Goal: Task Accomplishment & Management: Manage account settings

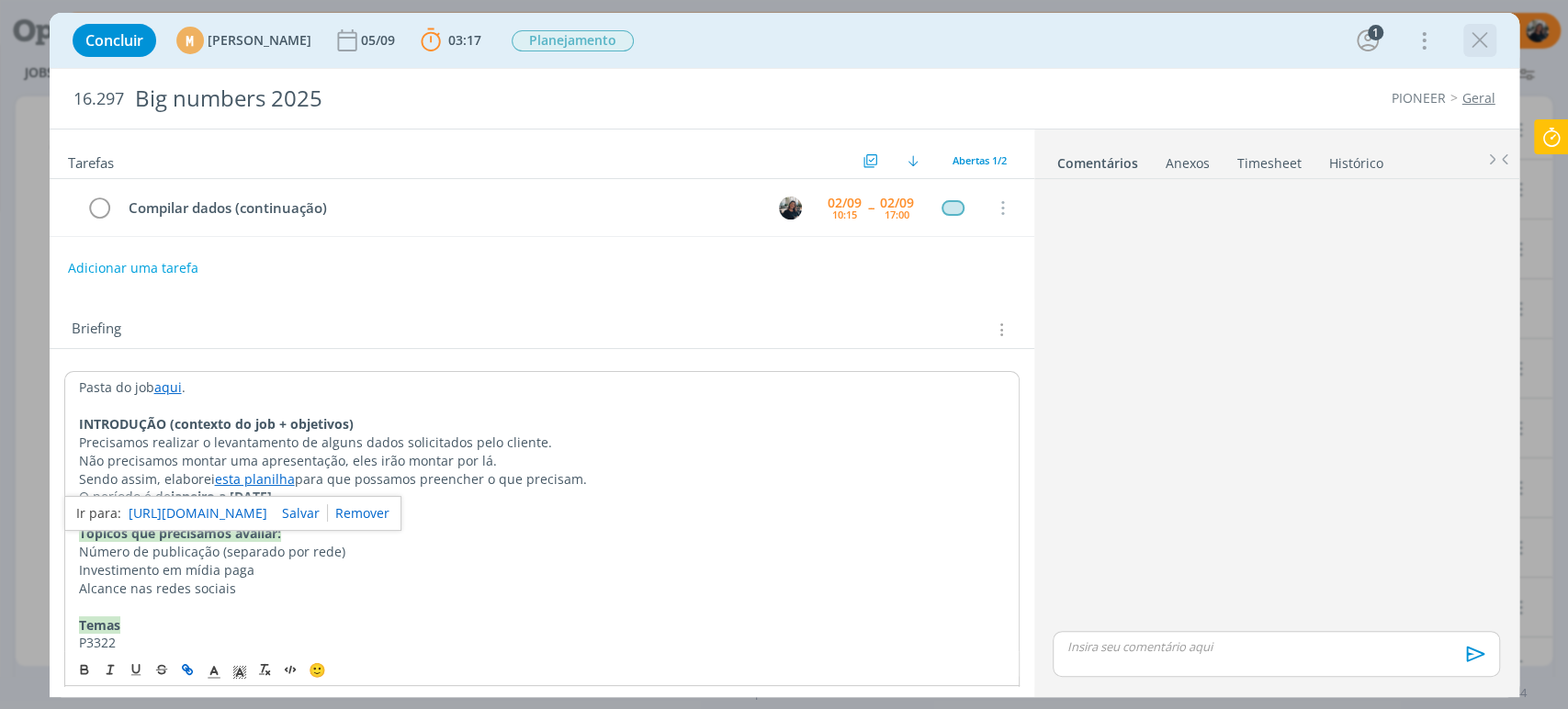
click at [1466, 51] on button "dialog" at bounding box center [1479, 40] width 28 height 28
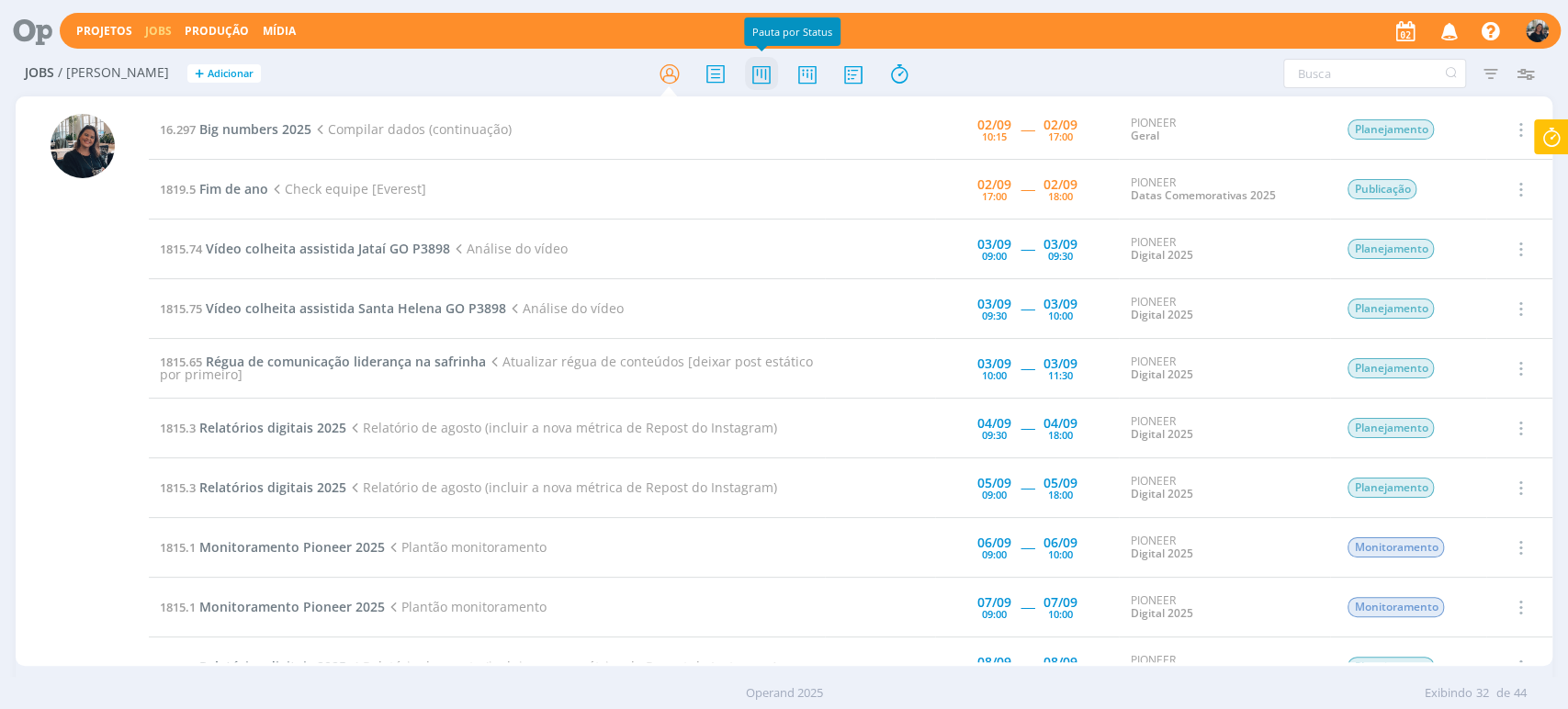
click at [758, 76] on icon at bounding box center [761, 73] width 33 height 36
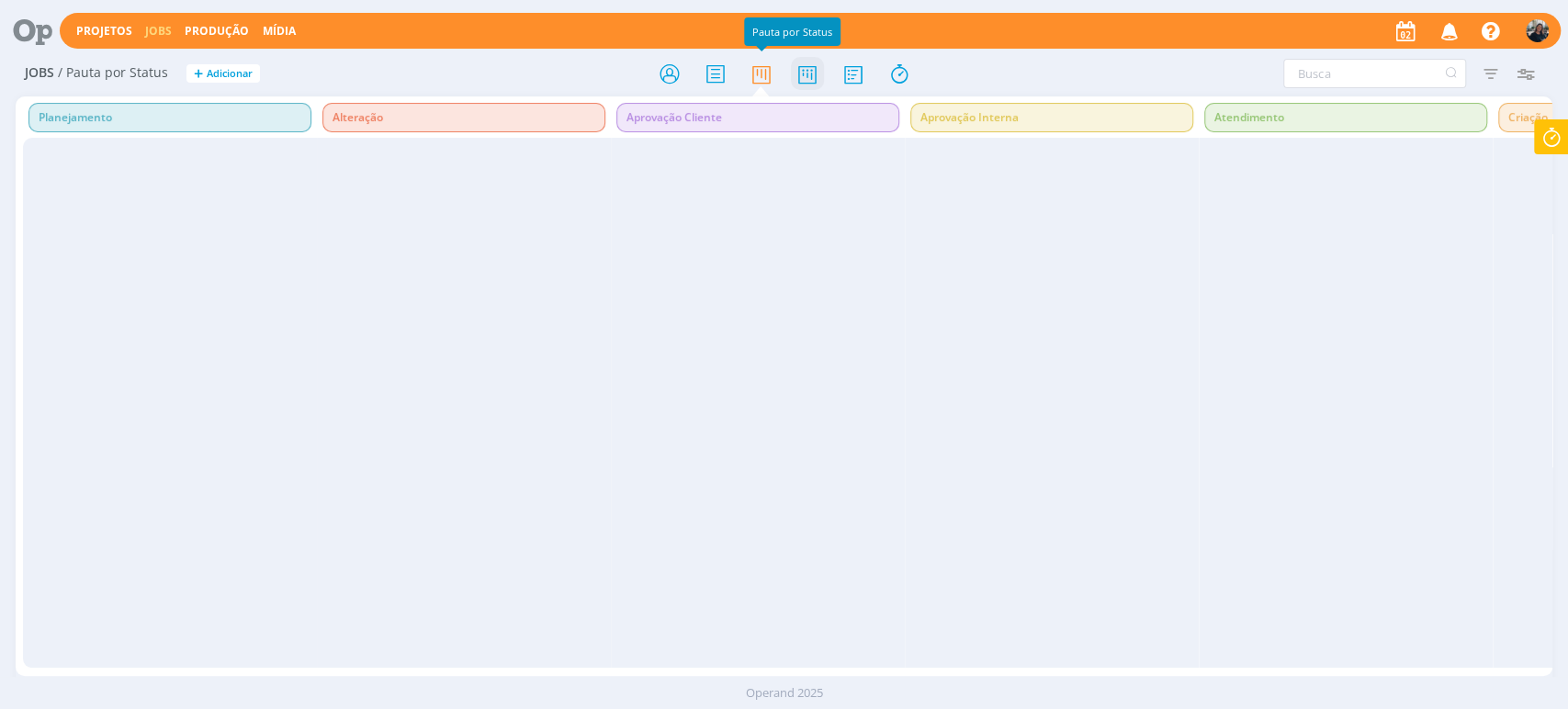
click at [811, 74] on icon at bounding box center [806, 73] width 33 height 36
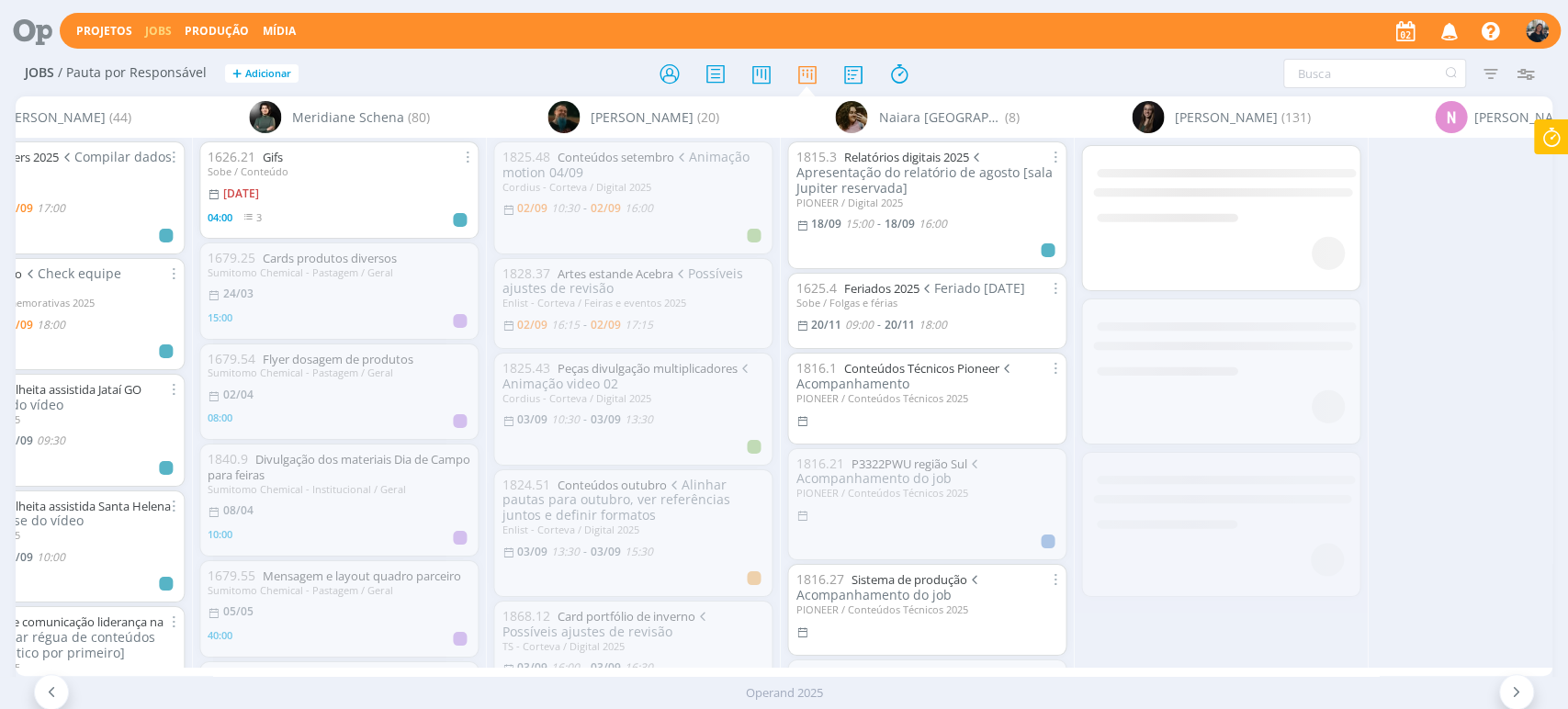
scroll to position [0, 10797]
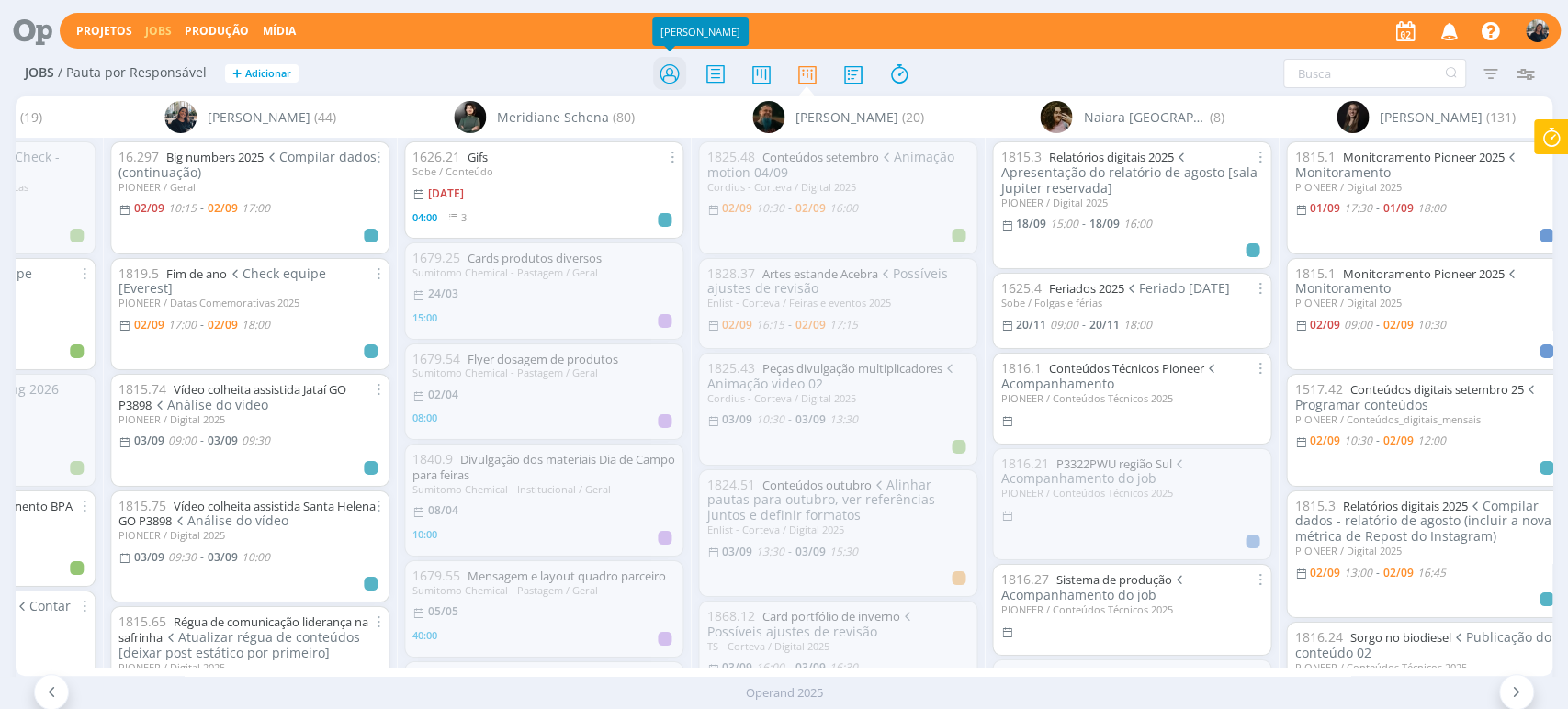
click at [665, 65] on icon at bounding box center [669, 73] width 33 height 36
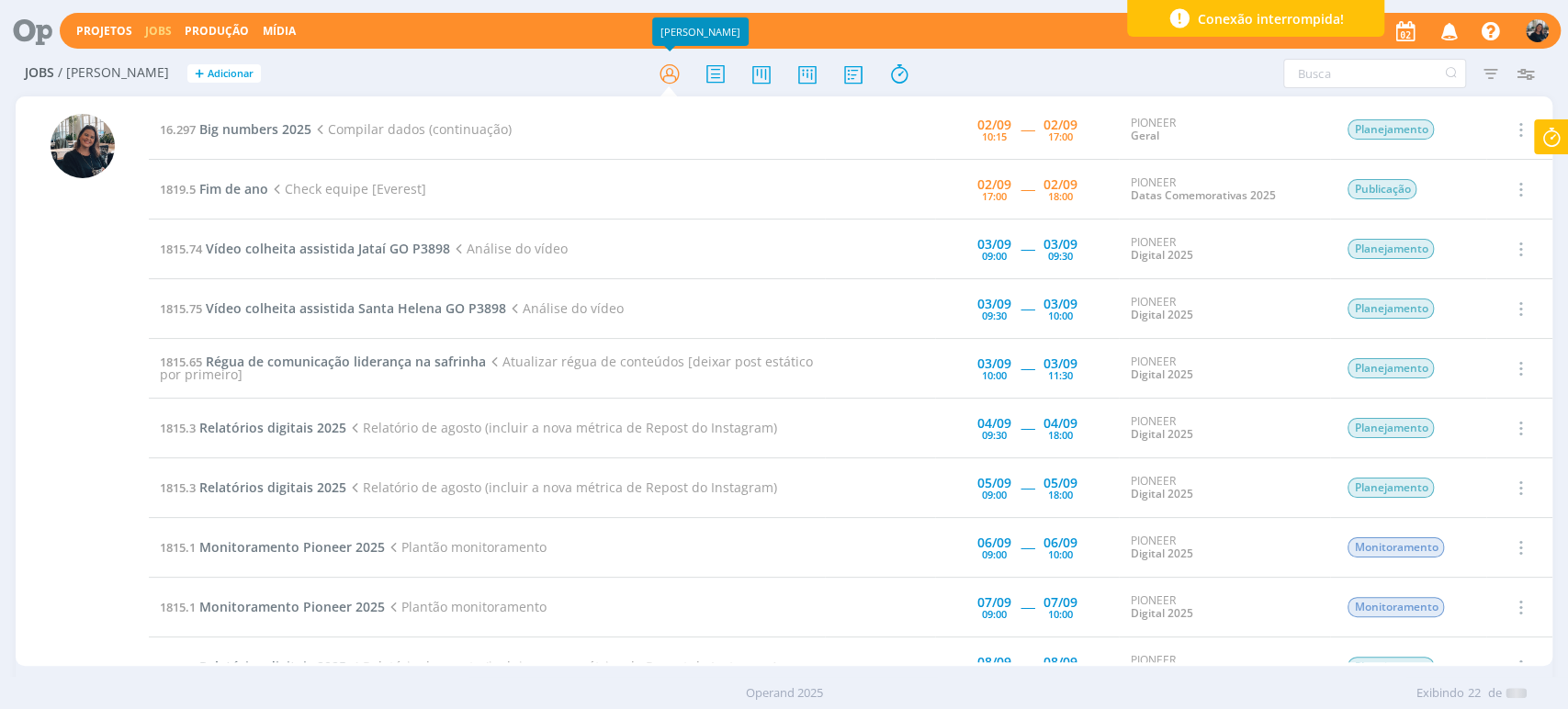
click at [1555, 120] on icon at bounding box center [1552, 137] width 33 height 36
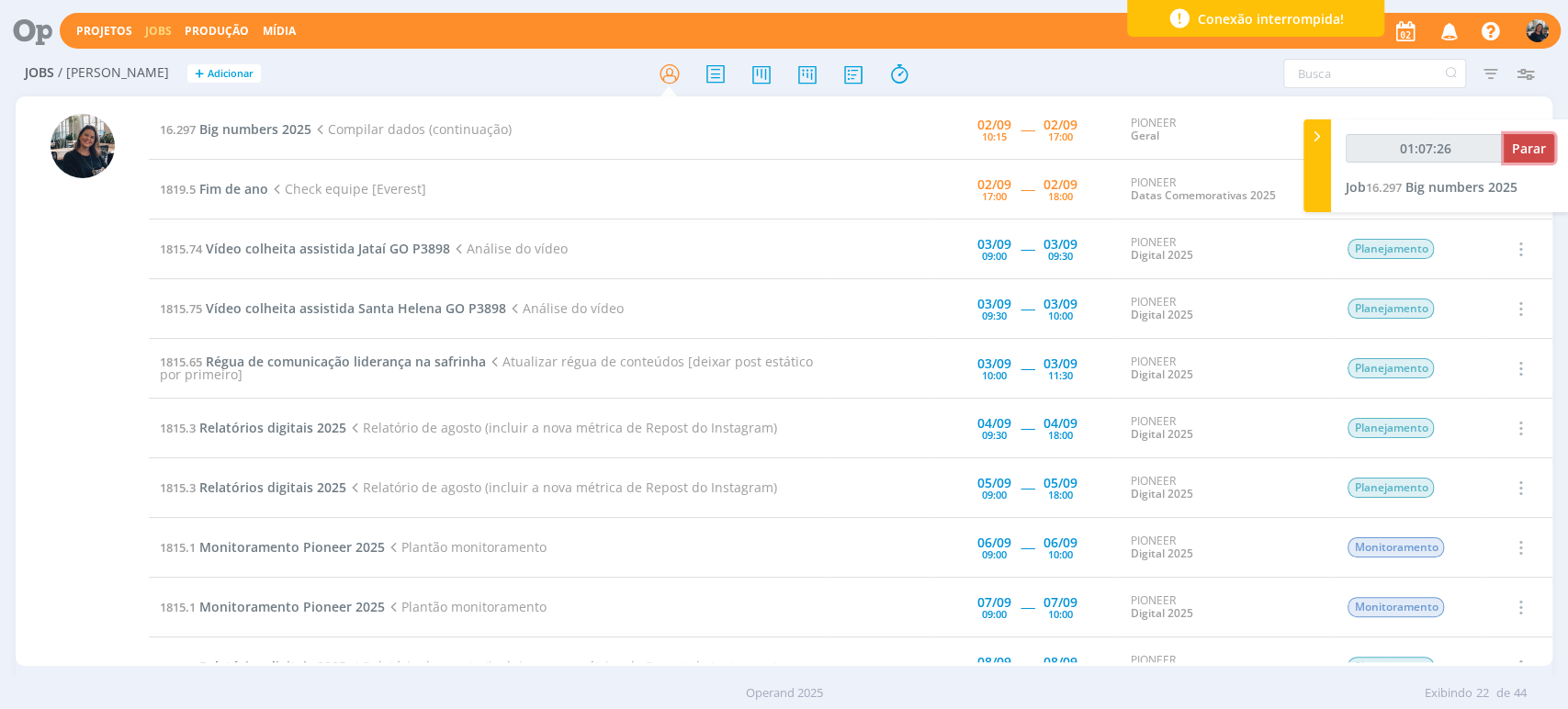
click at [1526, 153] on span "Parar" at bounding box center [1529, 148] width 34 height 17
click at [1530, 147] on span "Parar" at bounding box center [1529, 148] width 34 height 17
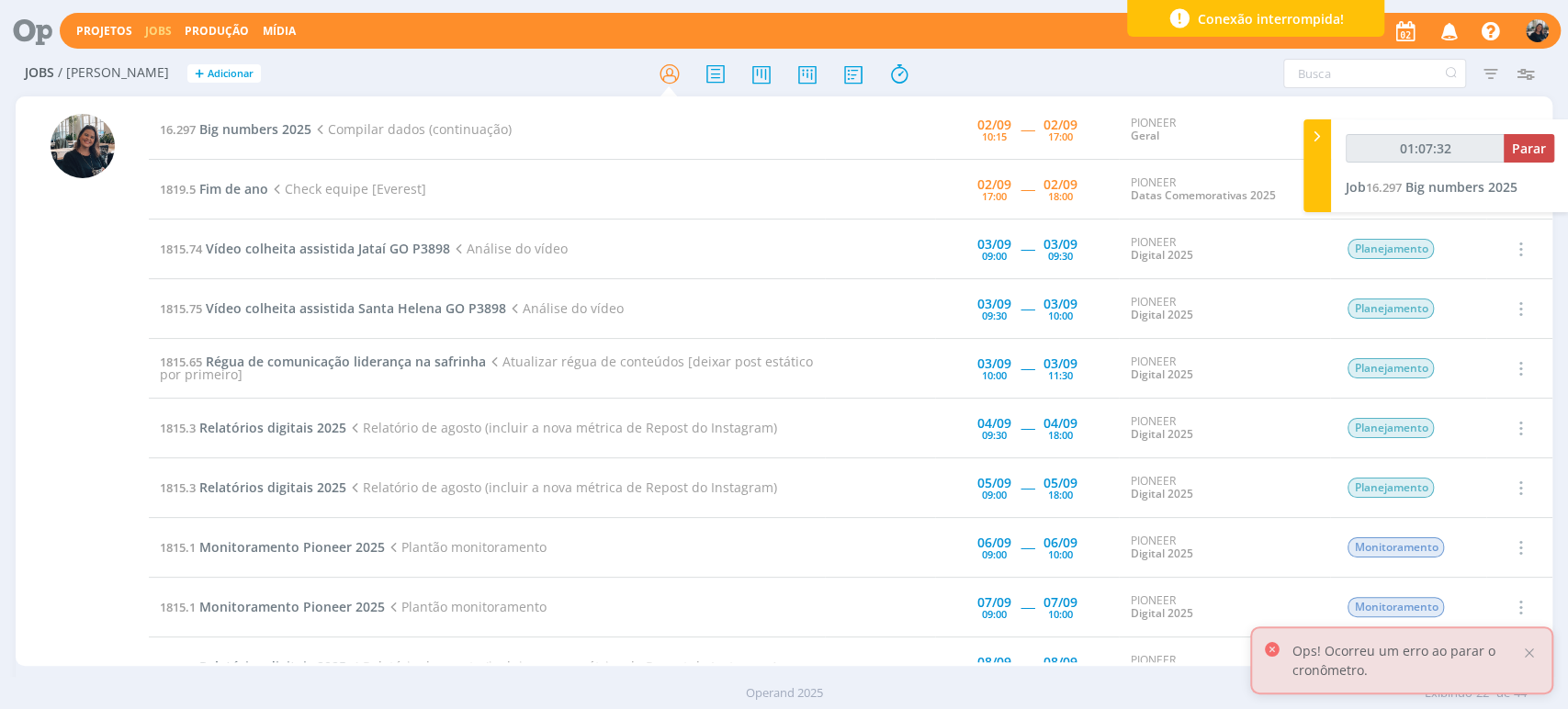
type input "01:08:00"
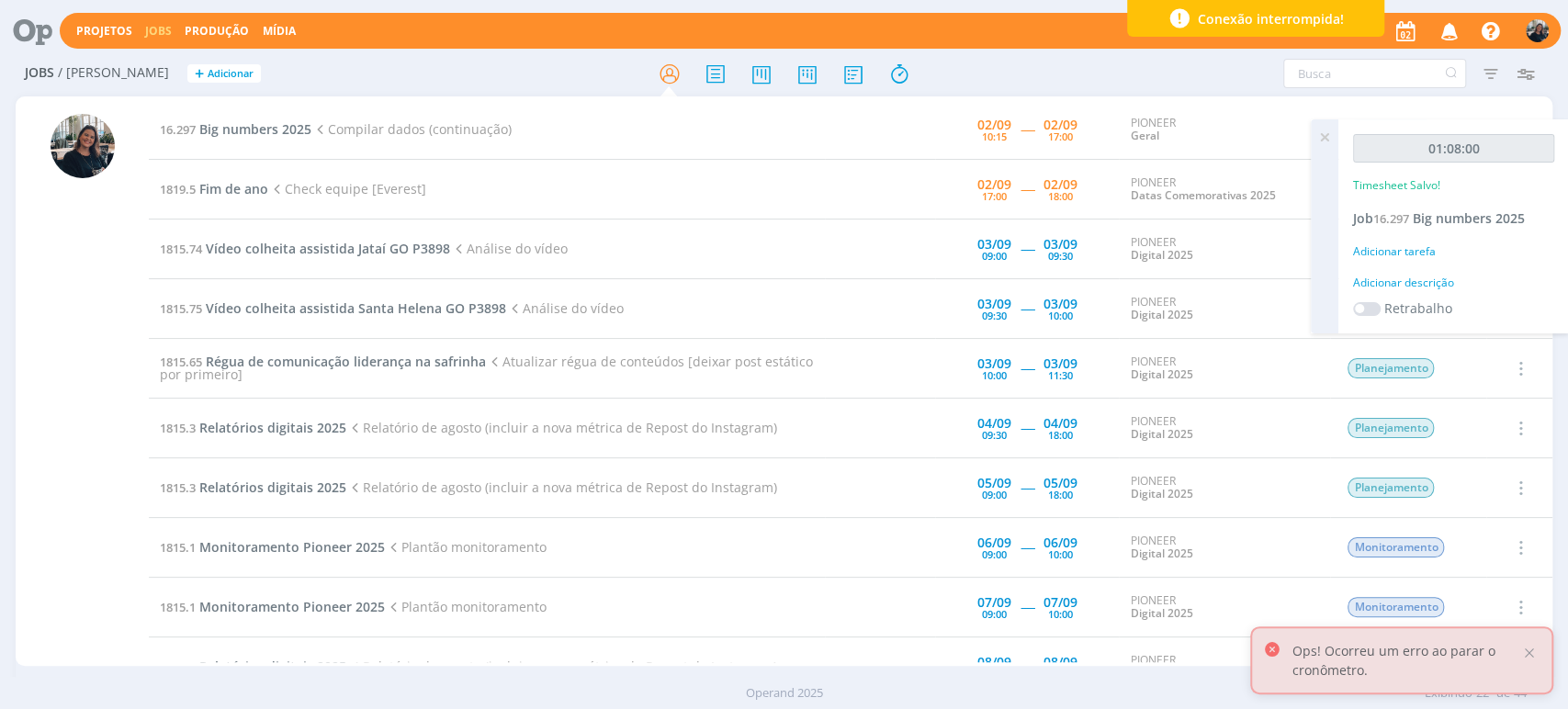
click at [1411, 286] on div "Adicionar descrição" at bounding box center [1454, 283] width 201 height 16
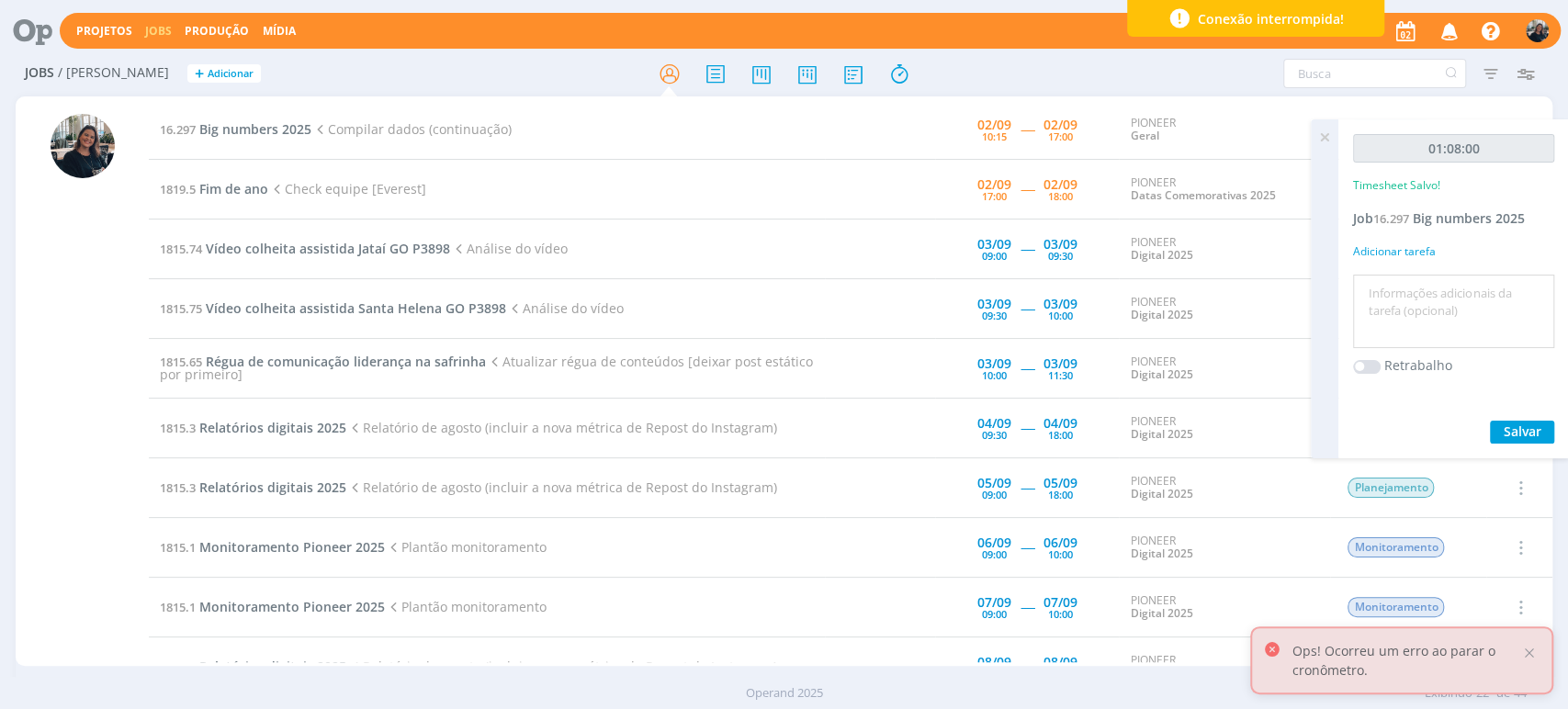
click at [1420, 296] on textarea at bounding box center [1454, 312] width 192 height 65
type textarea "Compilado de conteúdos"
click at [1527, 427] on span "Salvar" at bounding box center [1522, 431] width 38 height 17
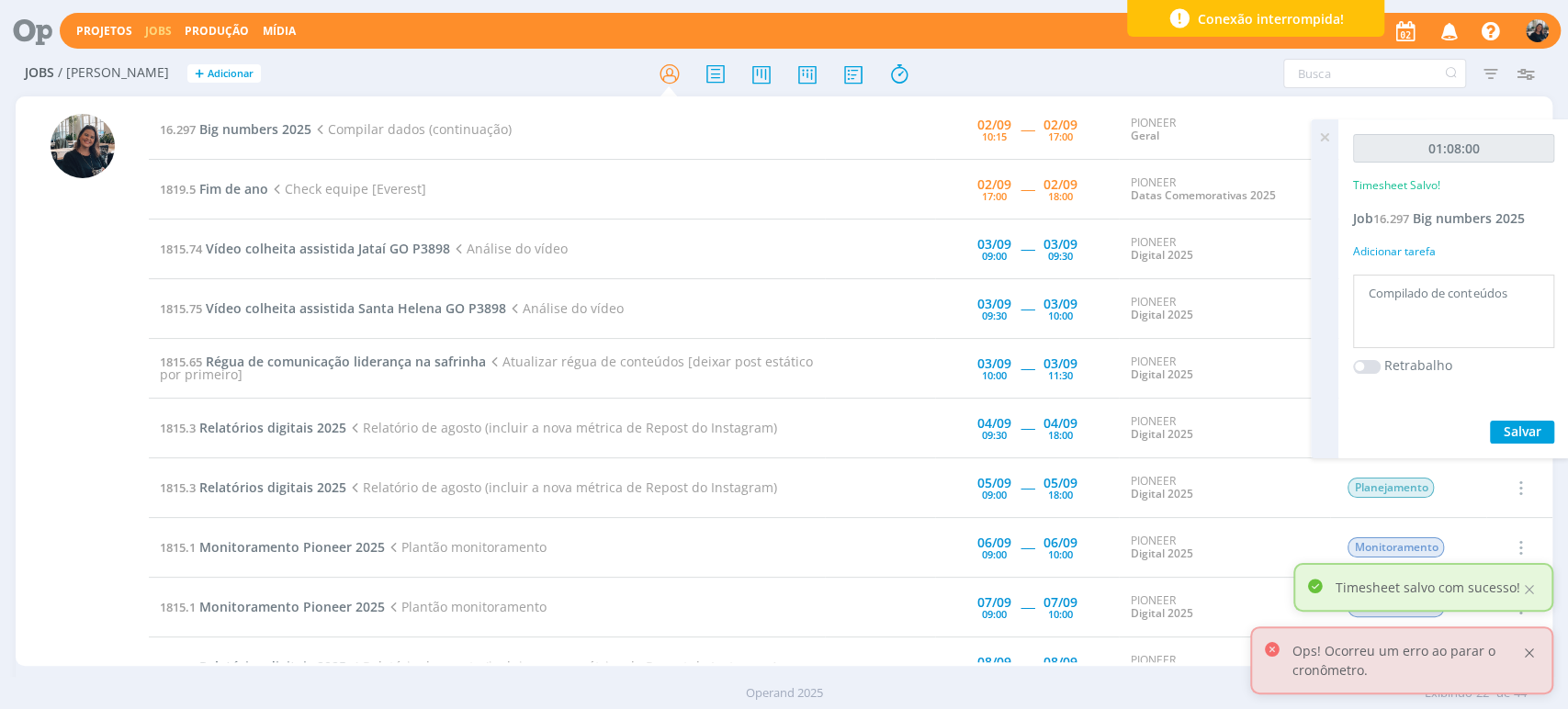
click at [1529, 656] on div at bounding box center [1529, 652] width 16 height 16
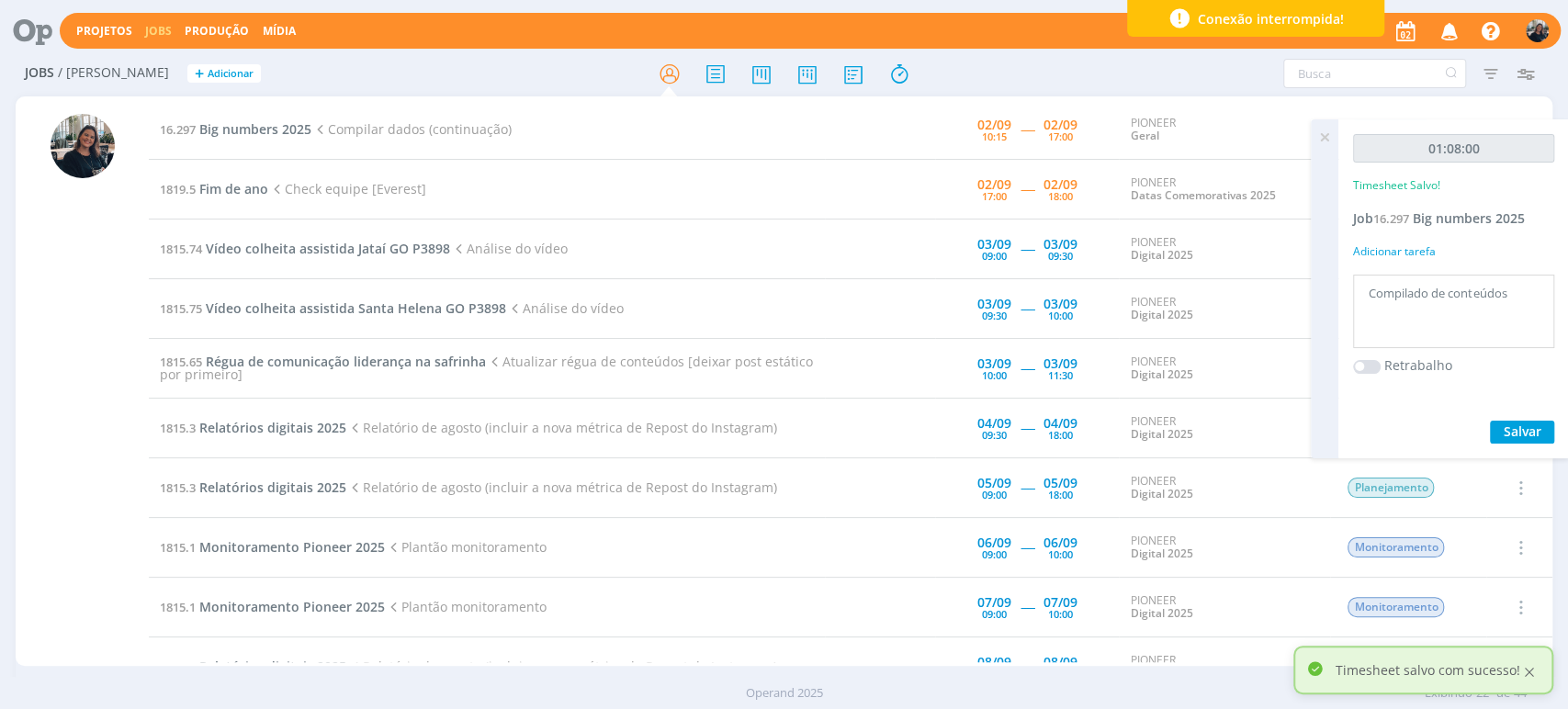
click at [1529, 669] on div at bounding box center [1529, 671] width 16 height 16
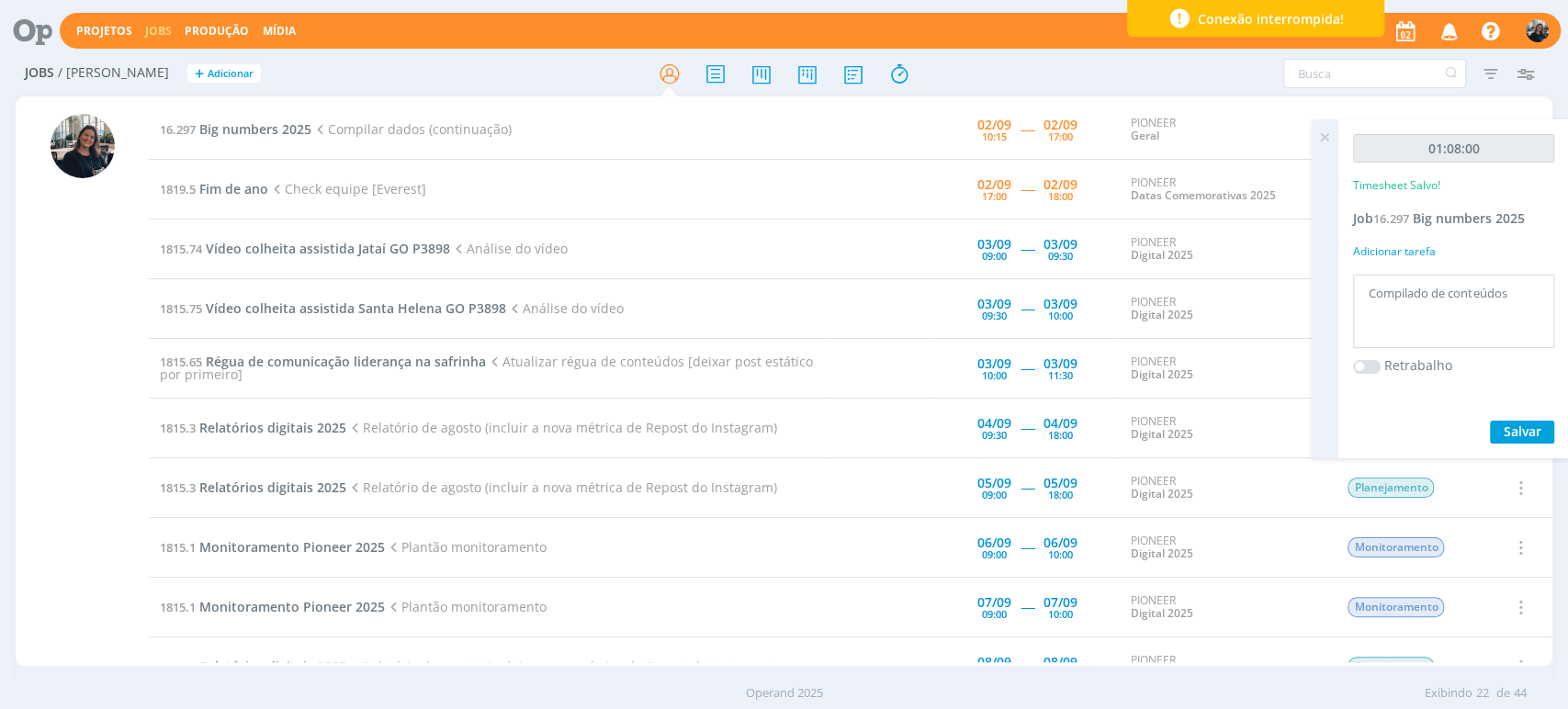
click at [1519, 319] on textarea "Compilado de conteúdos" at bounding box center [1454, 312] width 192 height 65
click at [1529, 432] on span "Salvar" at bounding box center [1522, 431] width 38 height 17
drag, startPoint x: 1530, startPoint y: 288, endPoint x: 1532, endPoint y: 299, distance: 11.2
click at [1532, 289] on textarea "Compilado de conteúdos" at bounding box center [1454, 312] width 192 height 65
click at [1535, 422] on span "Salvar" at bounding box center [1522, 431] width 38 height 17
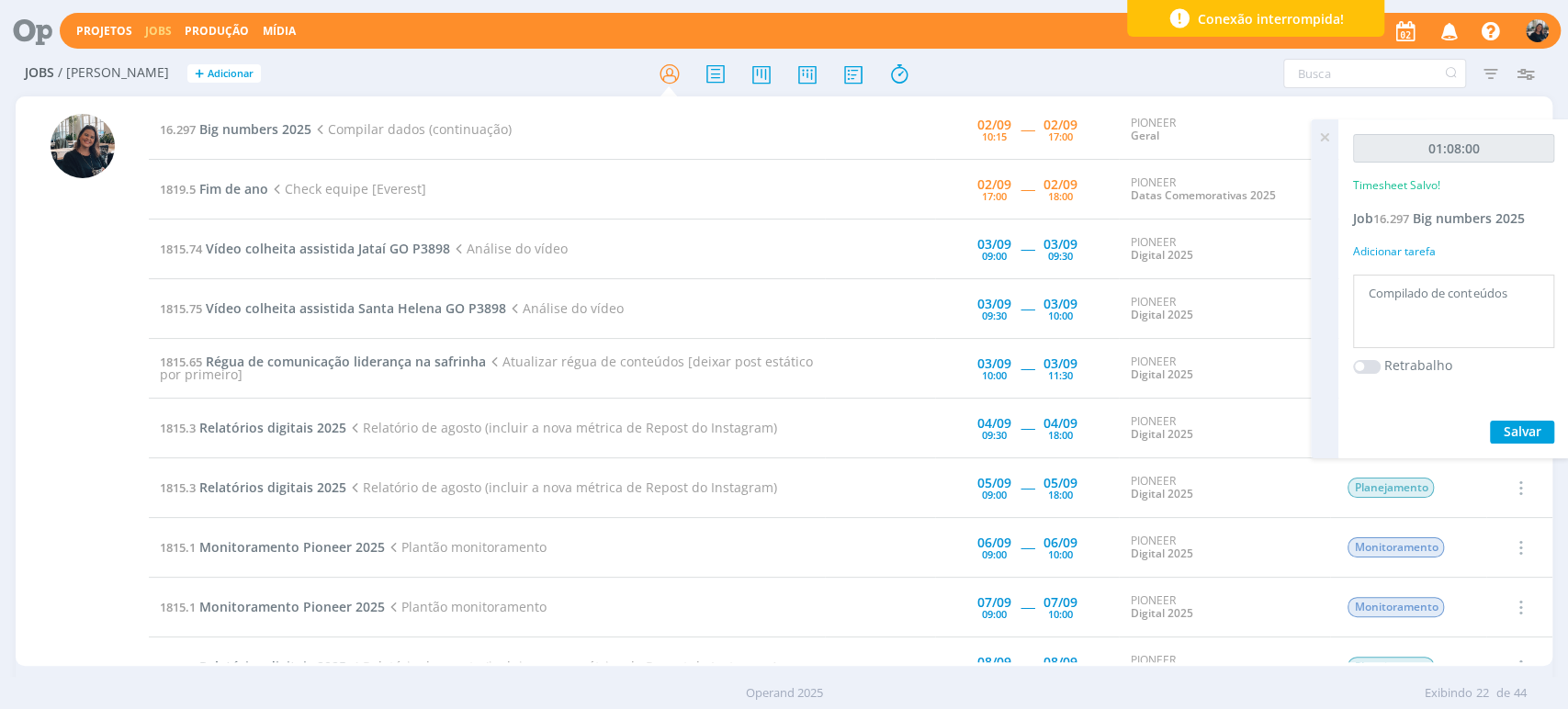
click at [1317, 138] on icon at bounding box center [1325, 137] width 33 height 36
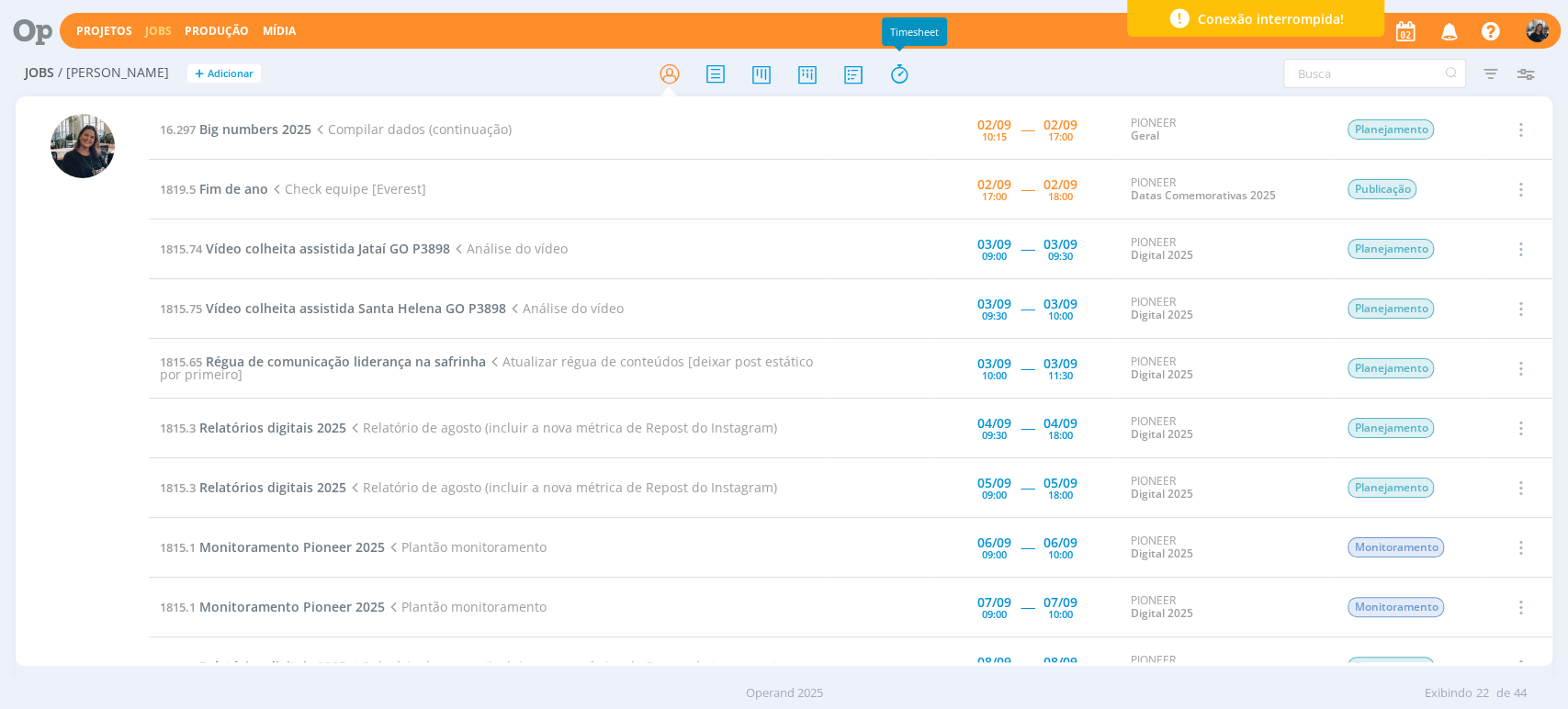
click at [875, 74] on div at bounding box center [784, 73] width 513 height 33
click at [890, 75] on icon at bounding box center [898, 73] width 33 height 36
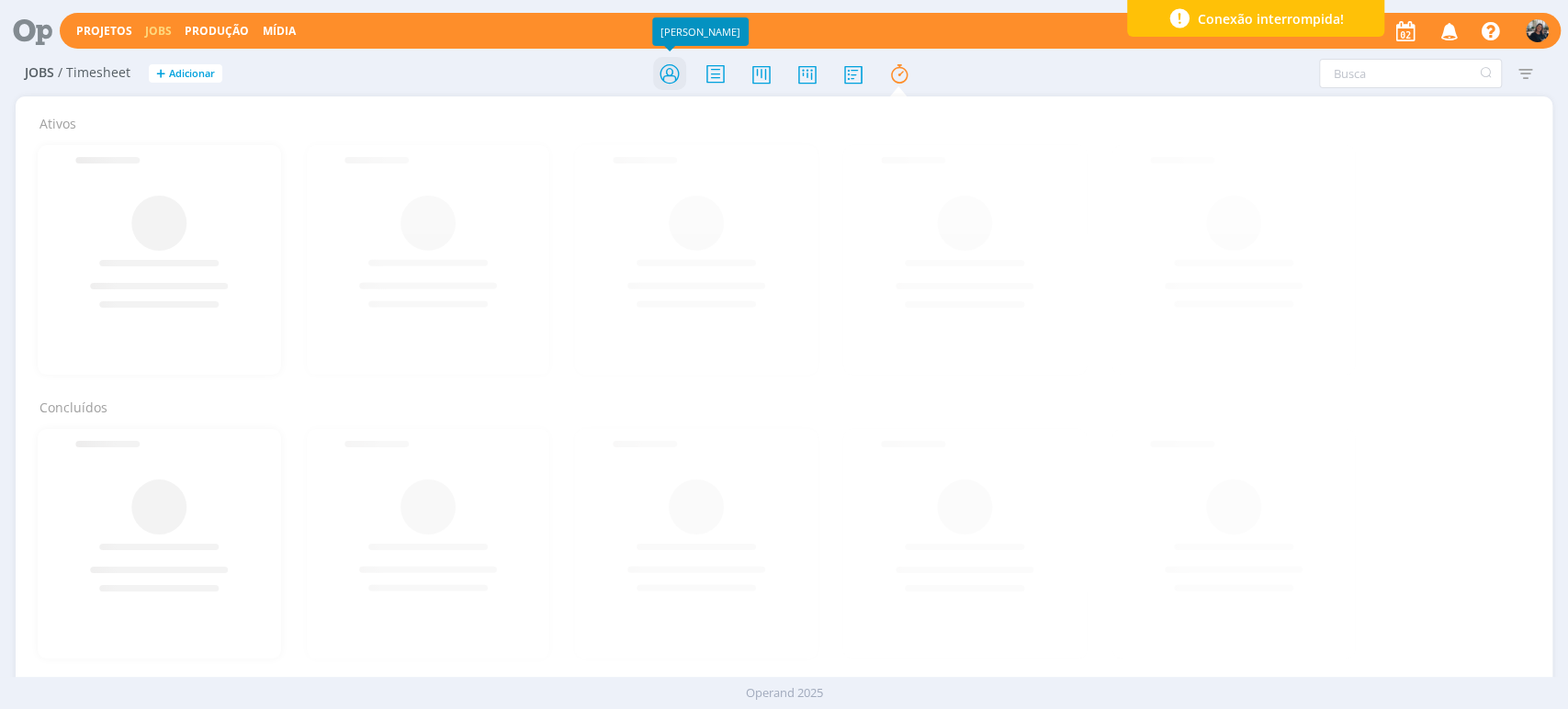
click at [669, 69] on icon at bounding box center [669, 73] width 33 height 36
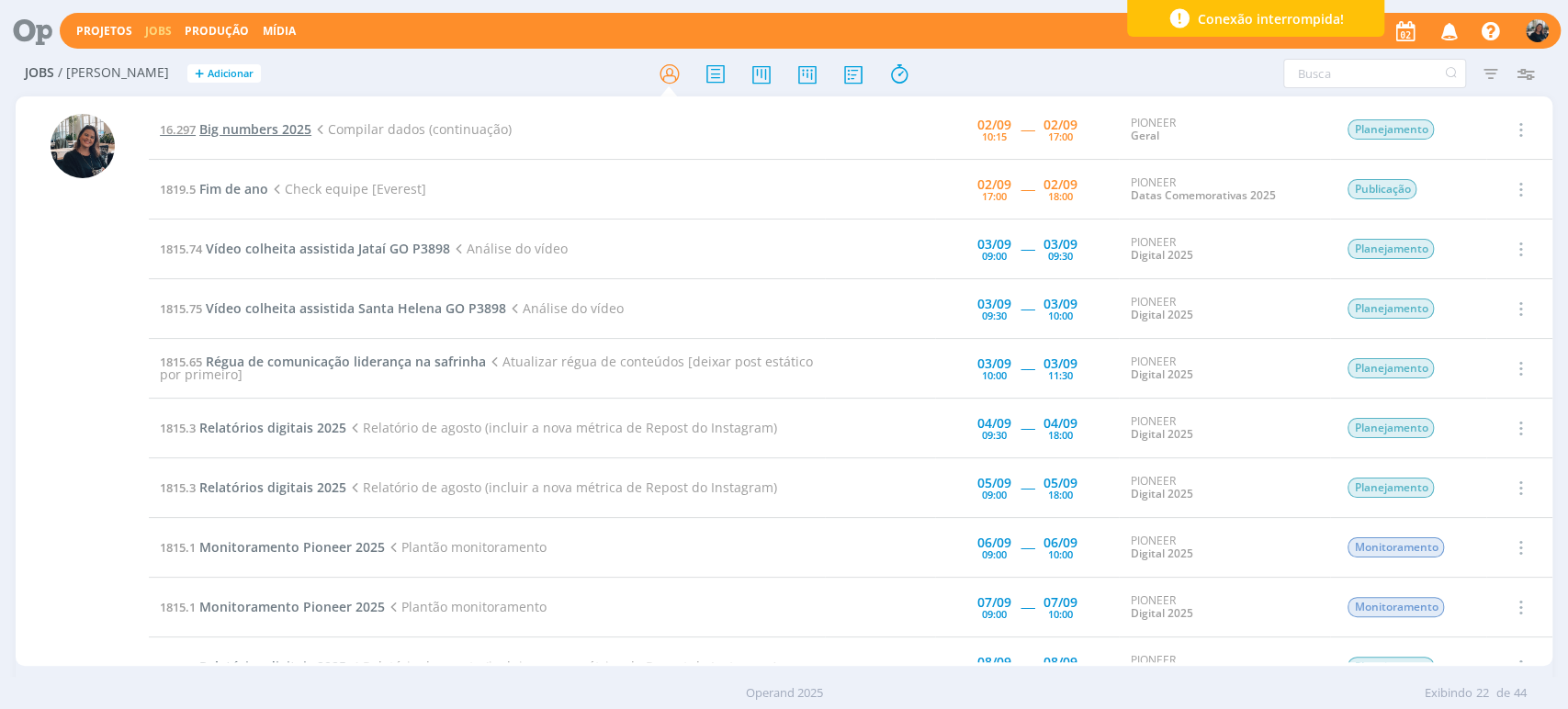
click at [272, 133] on span "Big numbers 2025" at bounding box center [255, 129] width 113 height 17
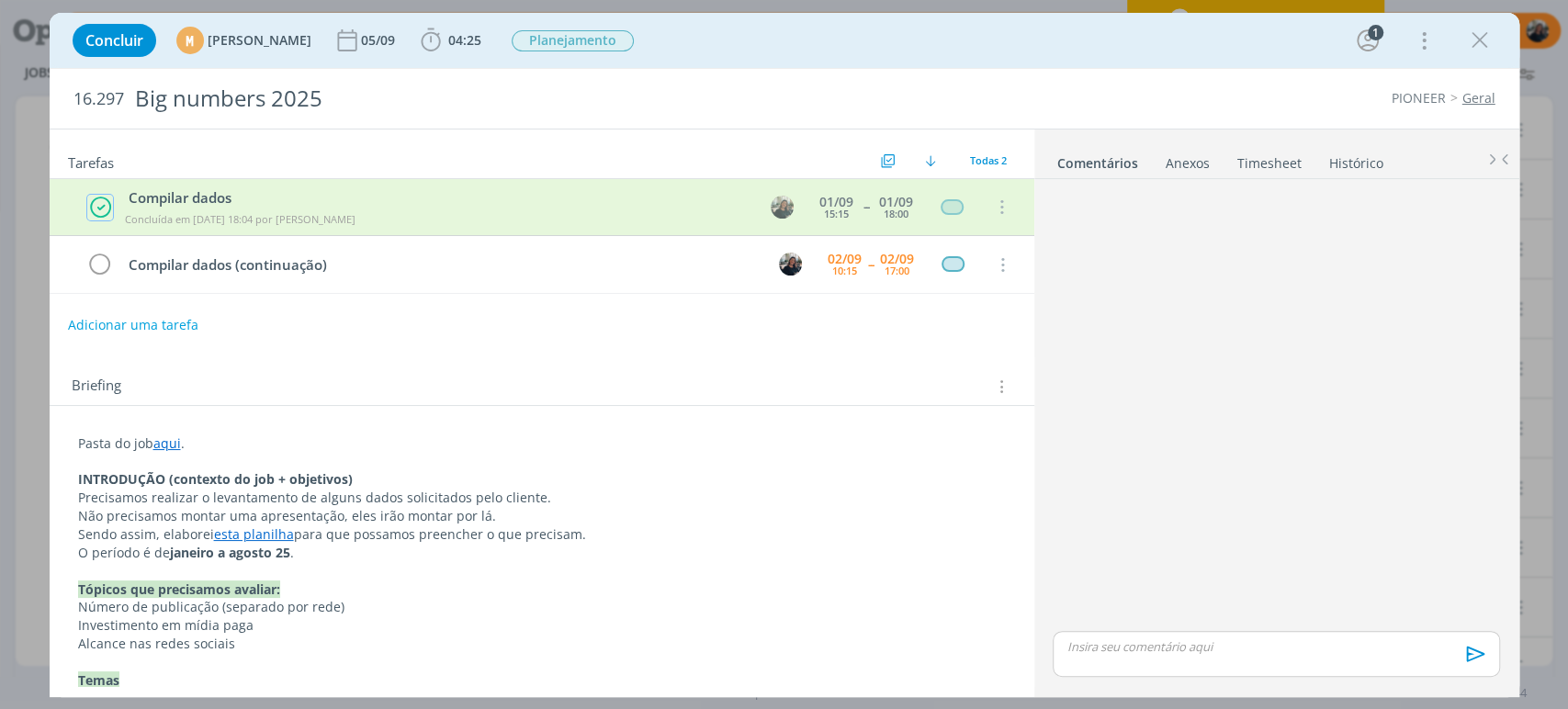
click at [96, 207] on icon "dialog" at bounding box center [101, 207] width 23 height 24
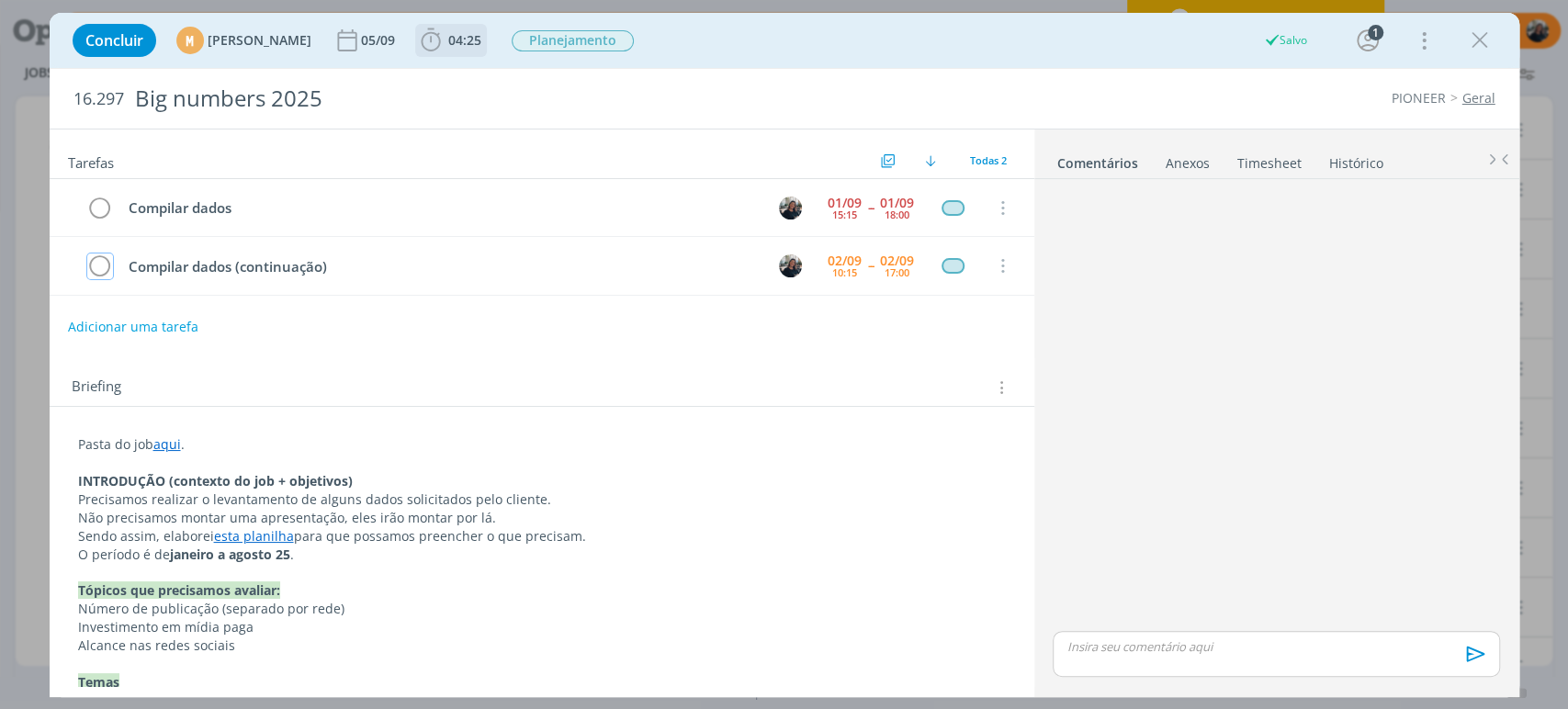
click at [444, 36] on icon "dialog" at bounding box center [431, 40] width 28 height 28
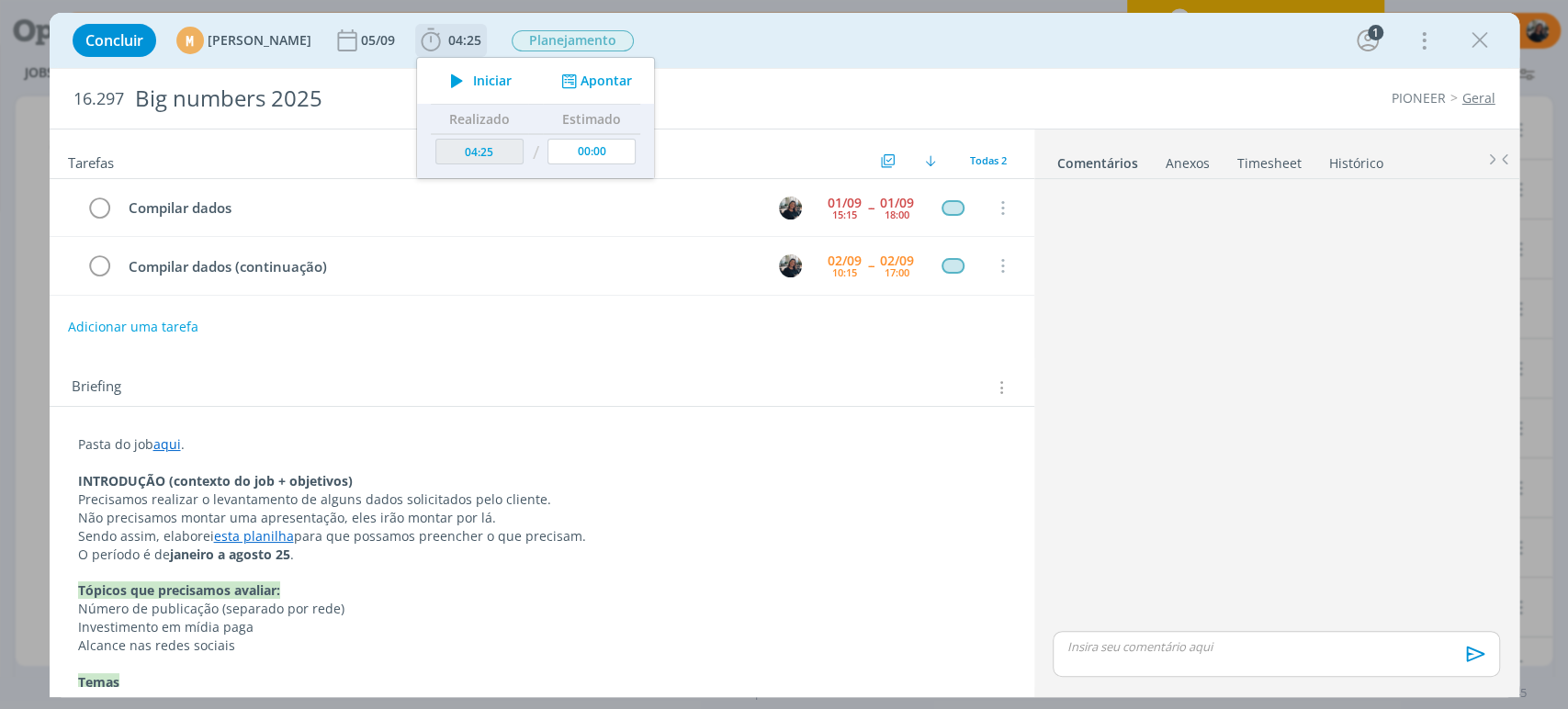
click at [536, 71] on div "Iniciar" at bounding box center [476, 81] width 118 height 26
click at [512, 81] on span "Iniciar" at bounding box center [493, 80] width 38 height 13
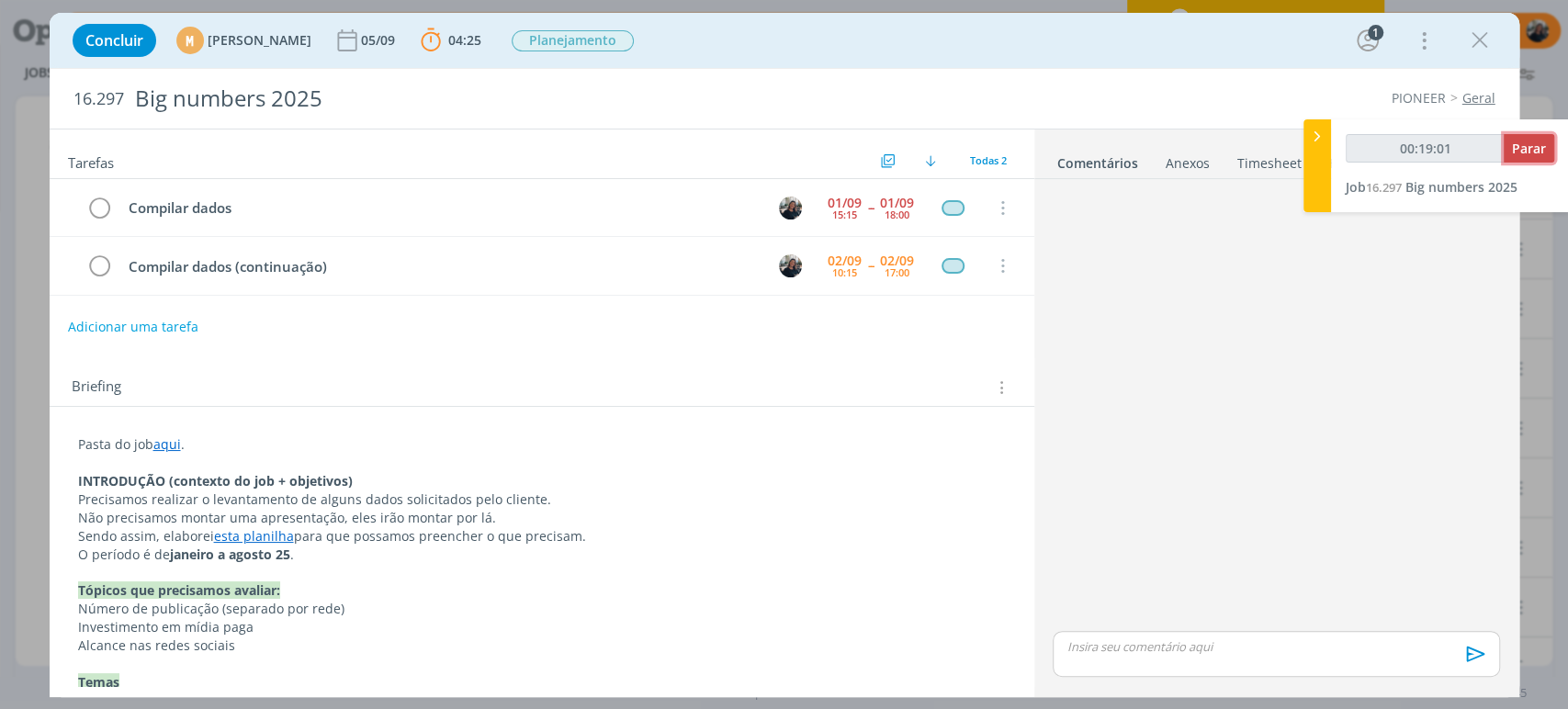
click at [1541, 139] on span "Parar" at bounding box center [1529, 148] width 34 height 17
type input "00:20:00"
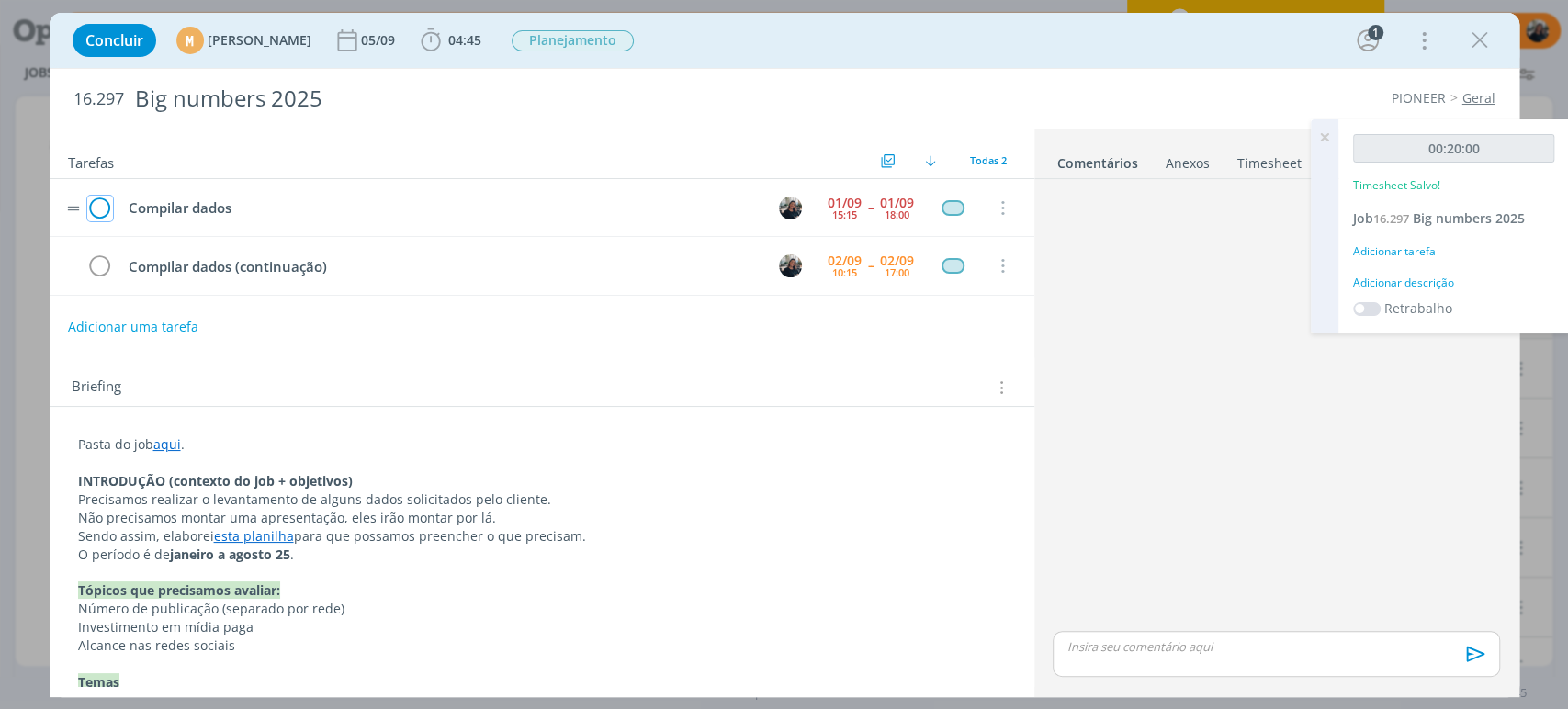
click at [89, 208] on icon "dialog" at bounding box center [100, 208] width 26 height 28
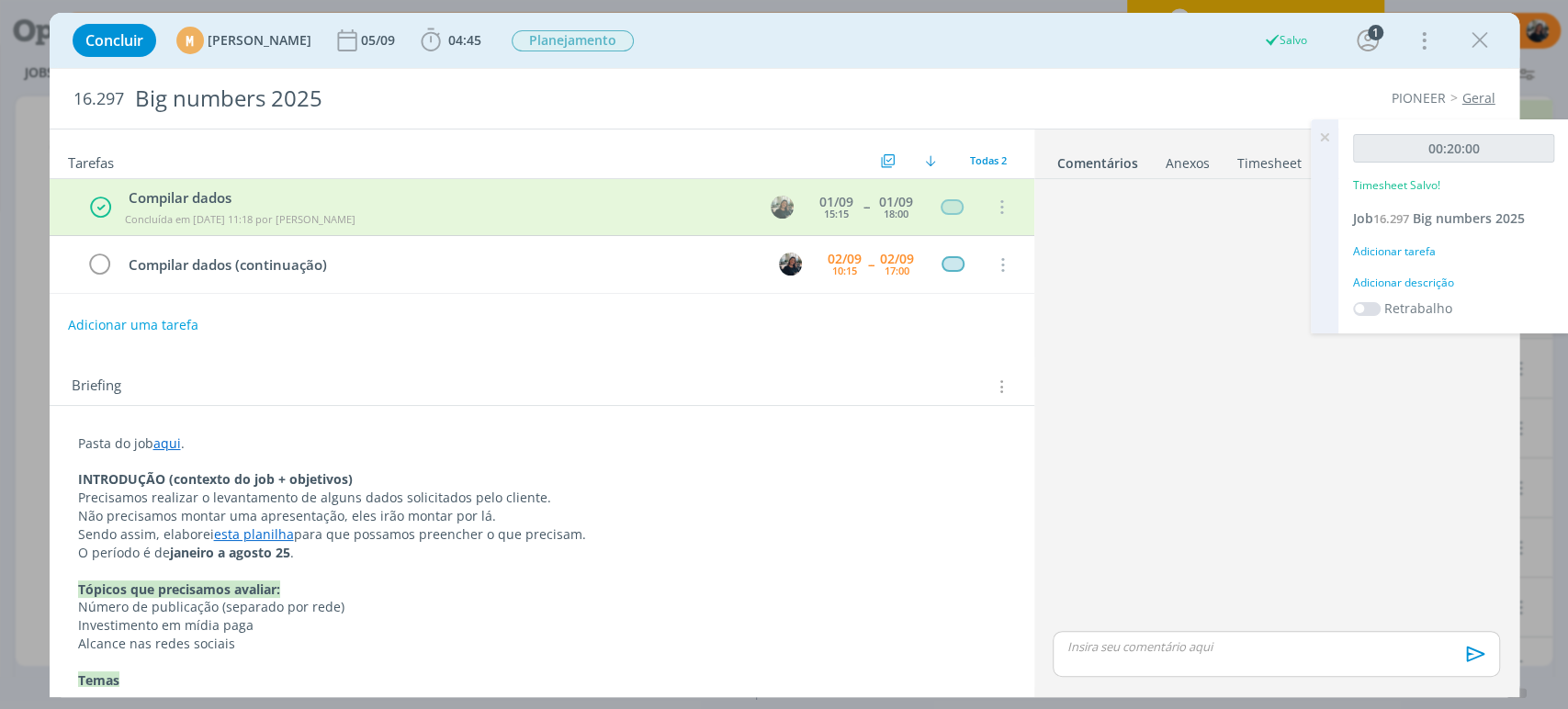
click at [1420, 282] on div "Adicionar descrição" at bounding box center [1454, 283] width 201 height 16
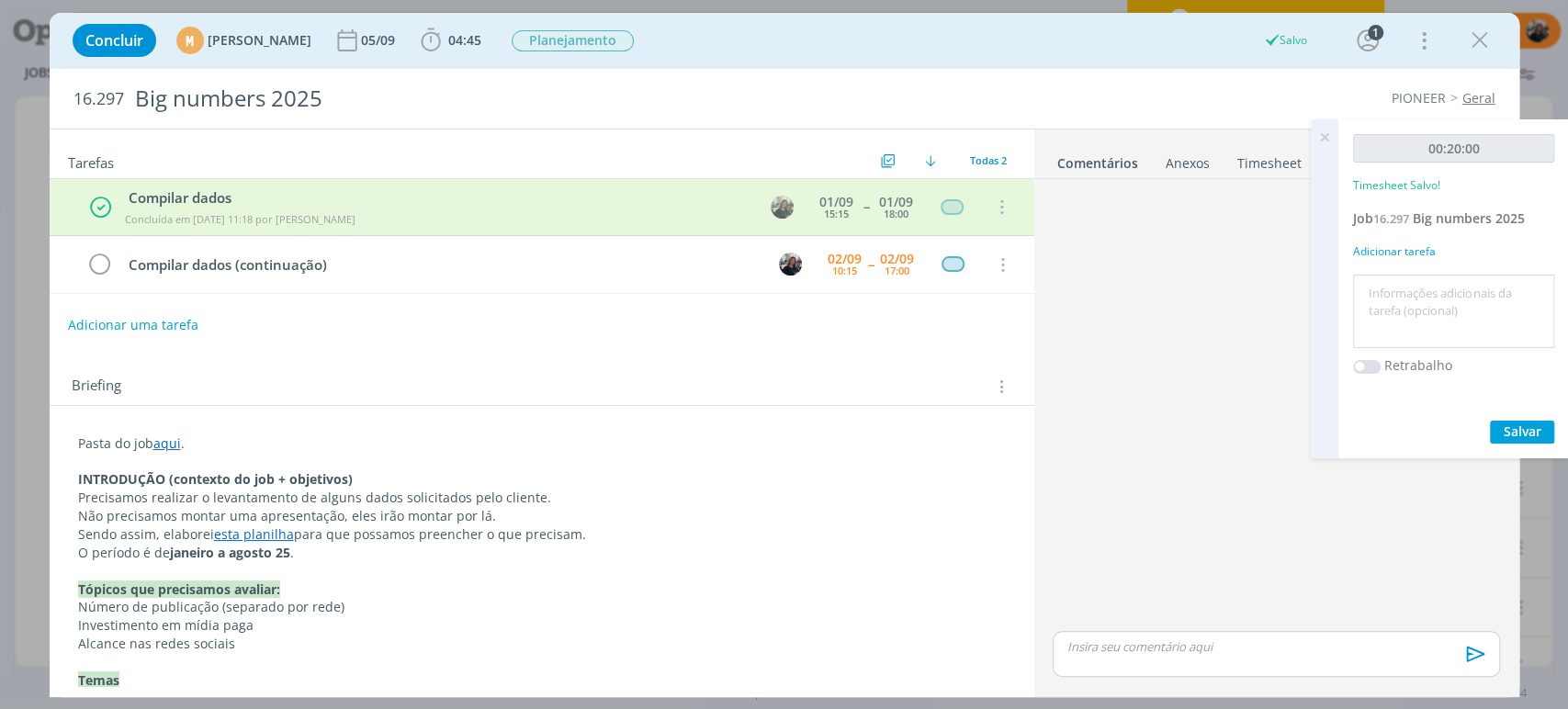
click at [1437, 306] on textarea at bounding box center [1454, 312] width 192 height 65
click at [1435, 297] on textarea at bounding box center [1454, 312] width 192 height 65
type textarea "Compilando dados"
click at [1555, 415] on div "00:20:00 Timesheet Salvo! Job 16.297 Big numbers 2025 Adicionar tarefa Compilan…" at bounding box center [1454, 289] width 231 height 339
click at [1536, 420] on button "Salvar" at bounding box center [1522, 432] width 64 height 23
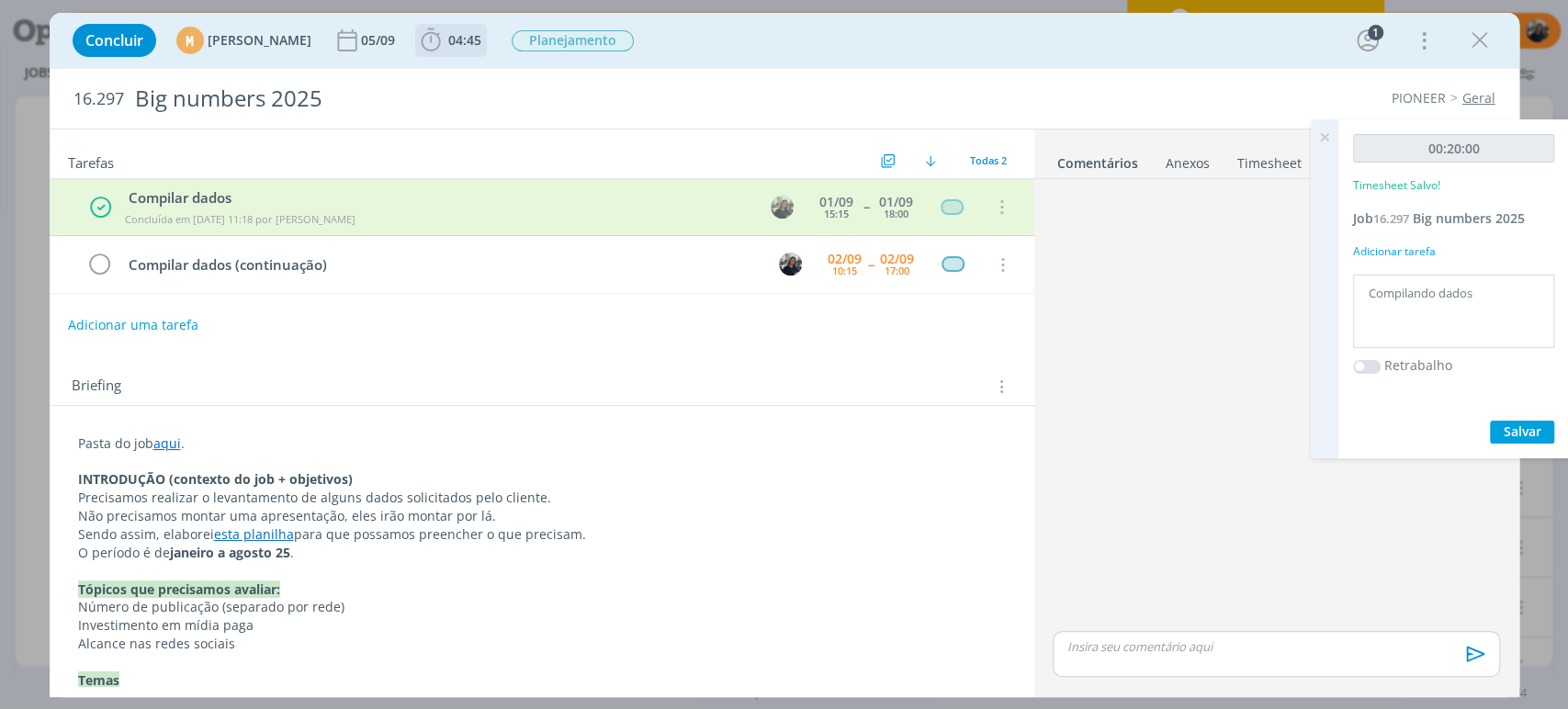
click at [444, 39] on icon "dialog" at bounding box center [431, 40] width 28 height 28
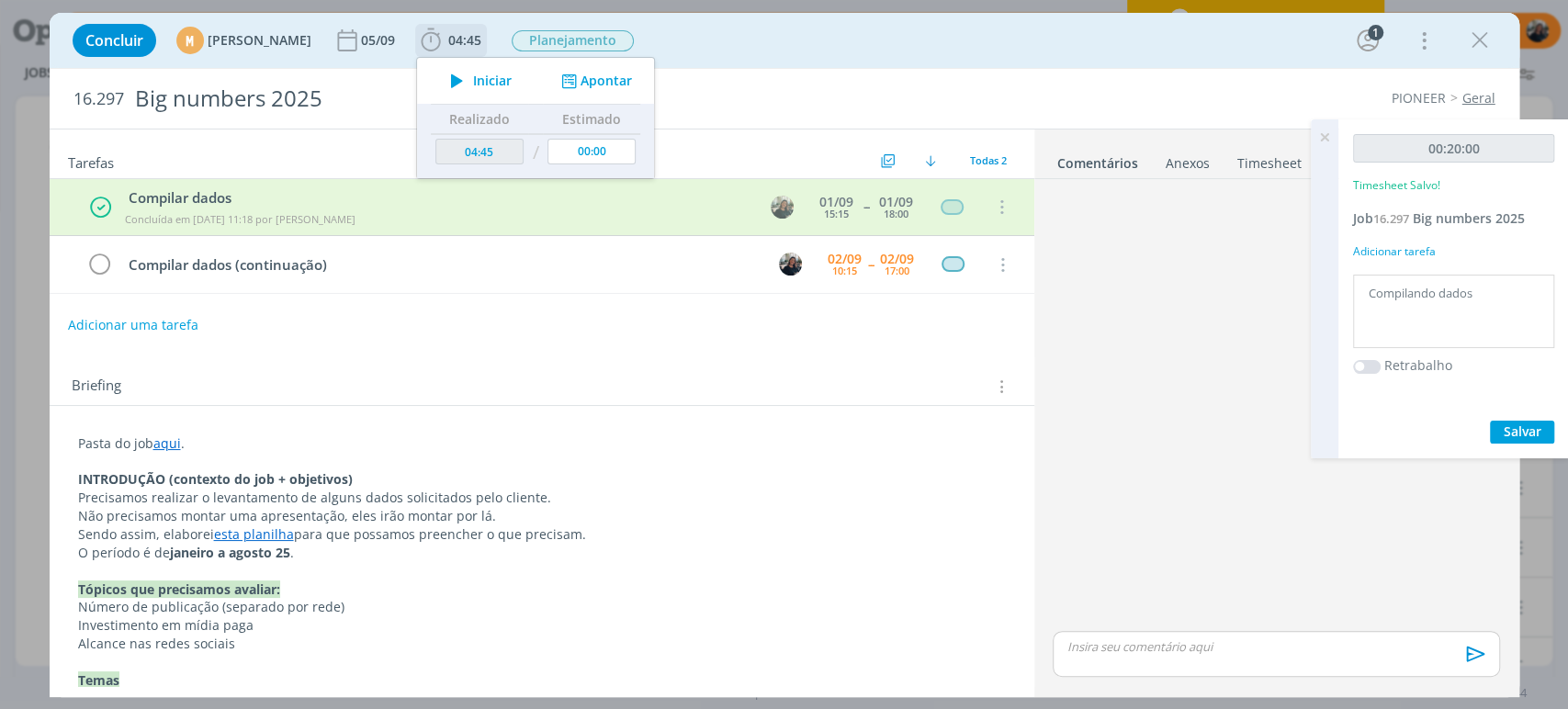
click at [473, 76] on icon "dialog" at bounding box center [456, 81] width 32 height 24
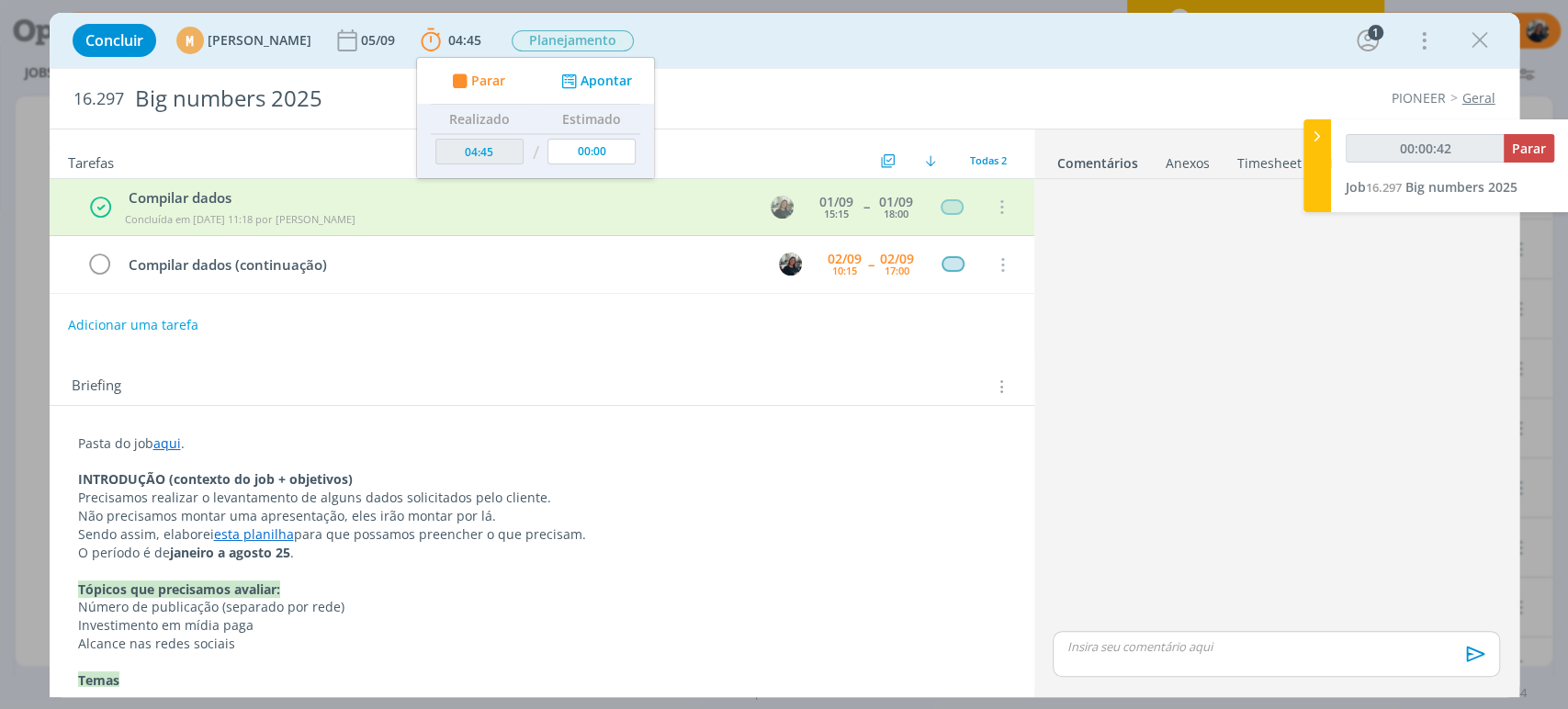
type input "00:00:43"
click at [1310, 125] on div at bounding box center [1317, 165] width 28 height 92
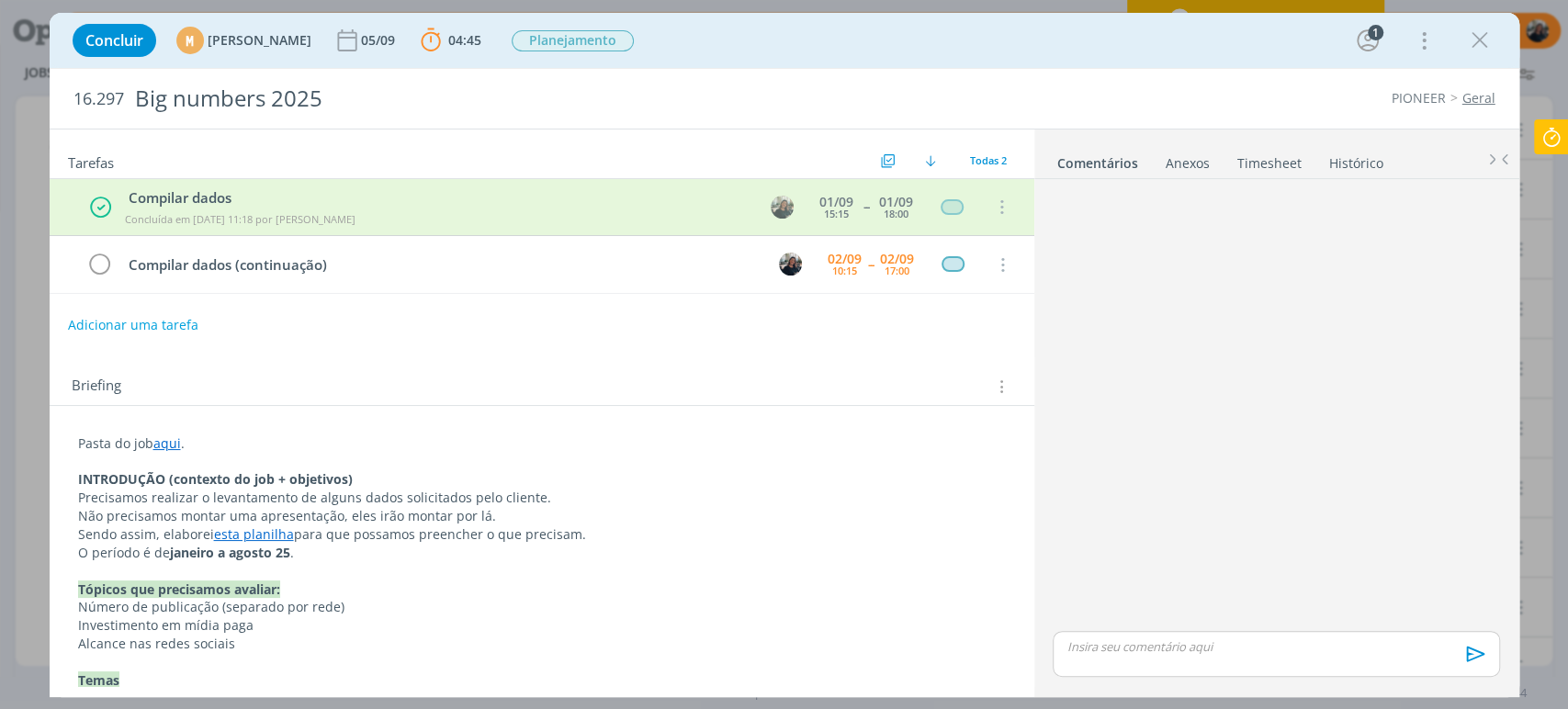
click at [1553, 121] on icon at bounding box center [1552, 137] width 33 height 36
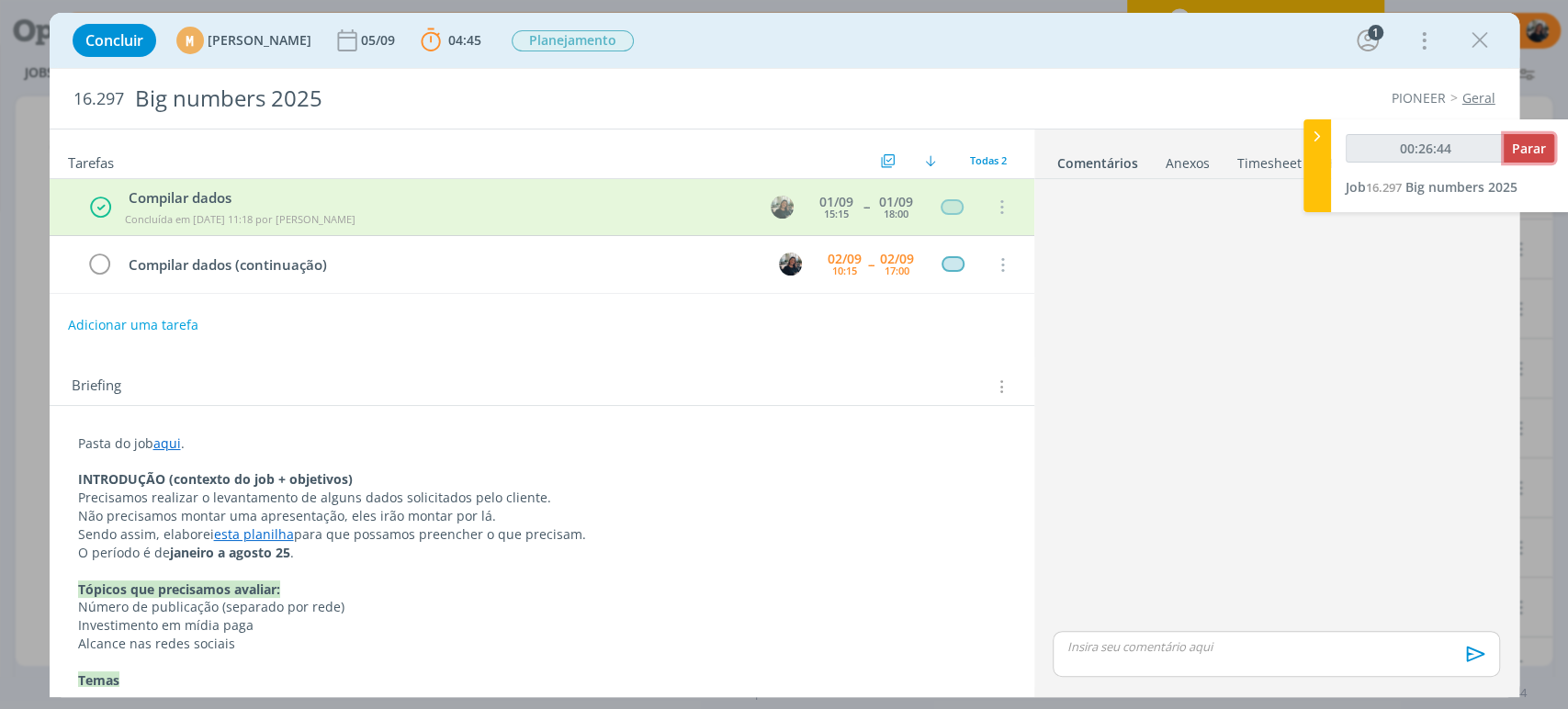
click at [1545, 141] on span "Parar" at bounding box center [1529, 148] width 34 height 17
type input "00:27:00"
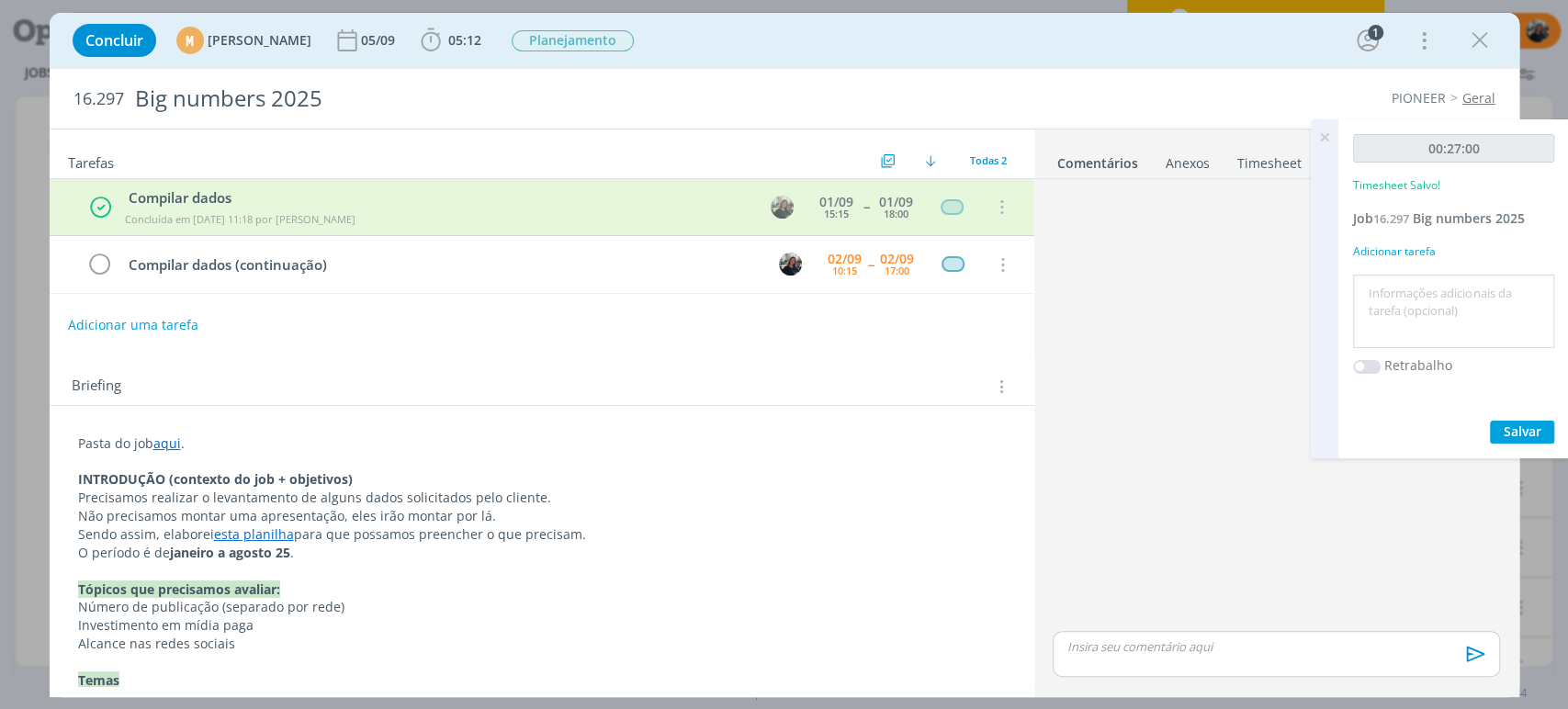
click at [1507, 290] on textarea at bounding box center [1454, 312] width 192 height 65
type textarea "Compilando dados"
click at [1514, 433] on span "Salvar" at bounding box center [1522, 431] width 38 height 17
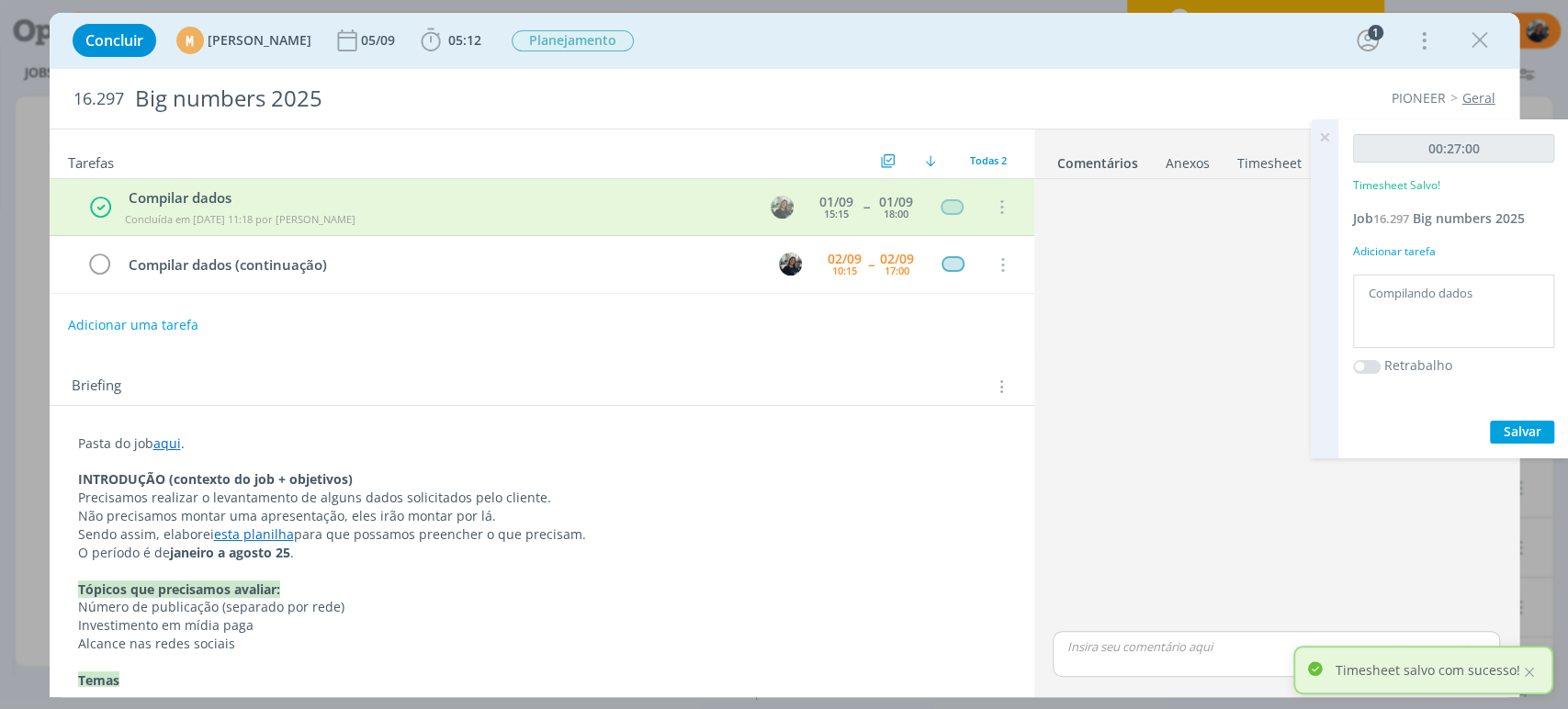
click at [1323, 141] on icon at bounding box center [1325, 137] width 33 height 36
